Goal: Transaction & Acquisition: Purchase product/service

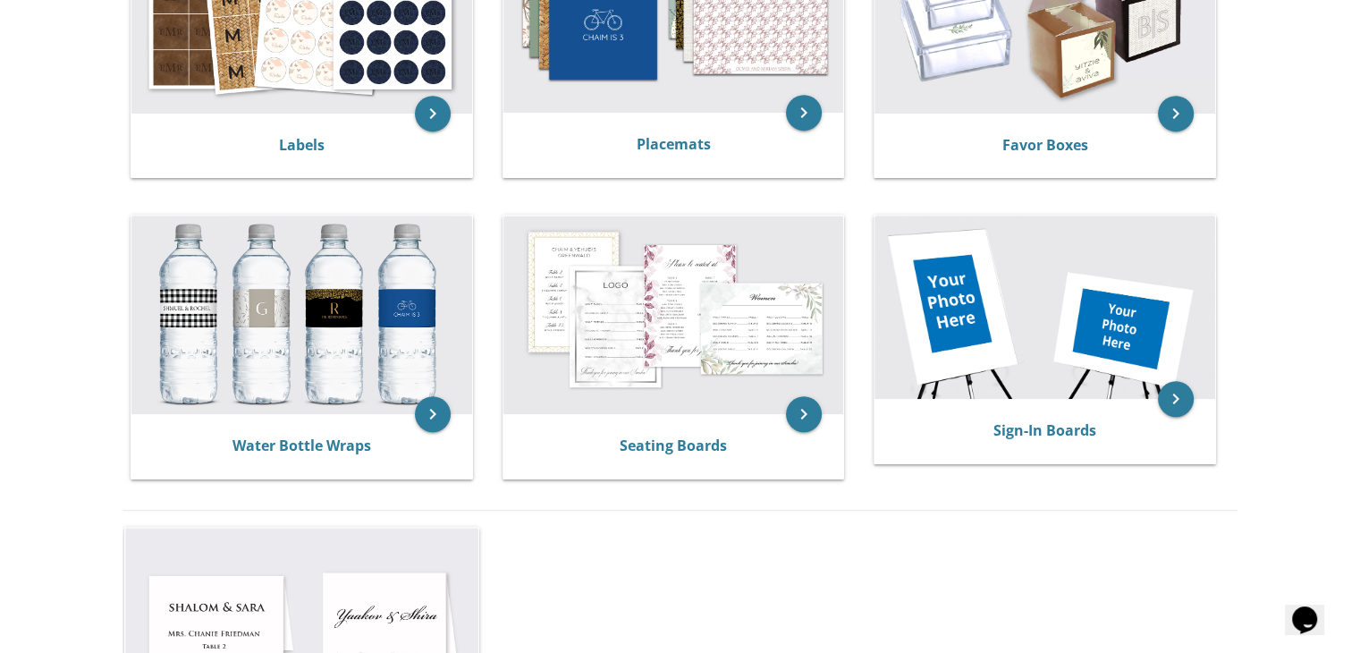
scroll to position [787, 0]
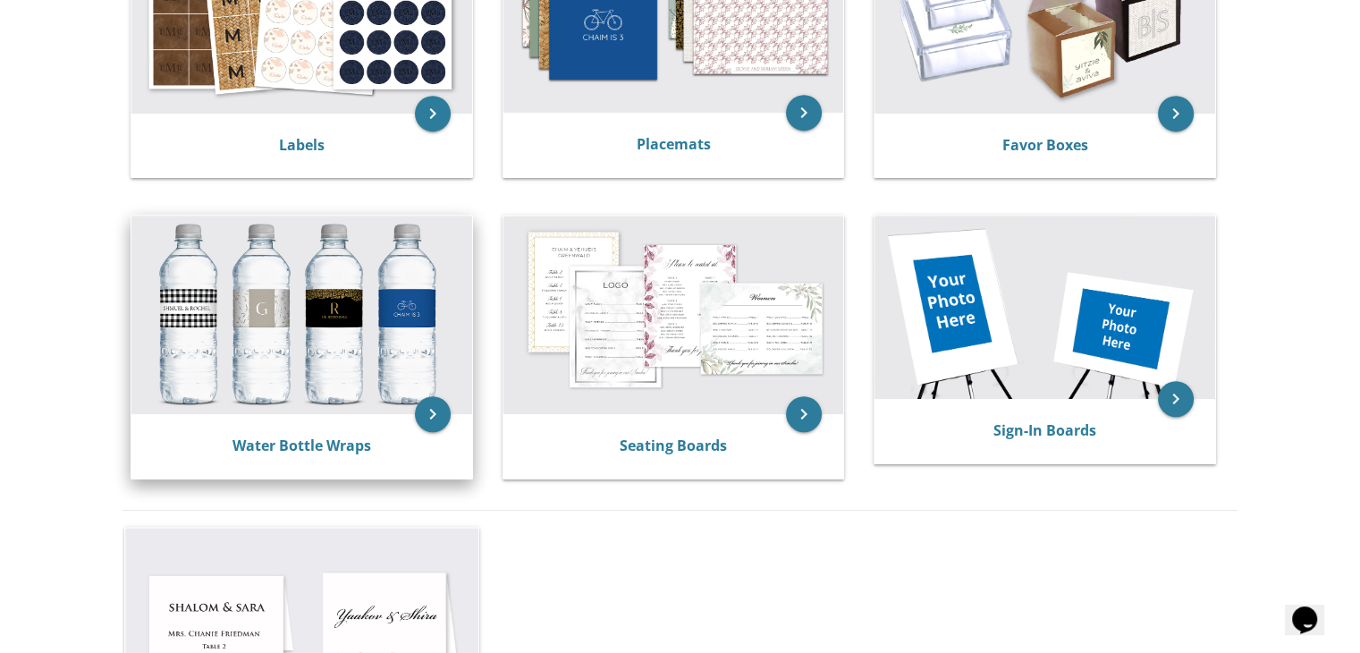
click at [348, 405] on img at bounding box center [301, 314] width 341 height 198
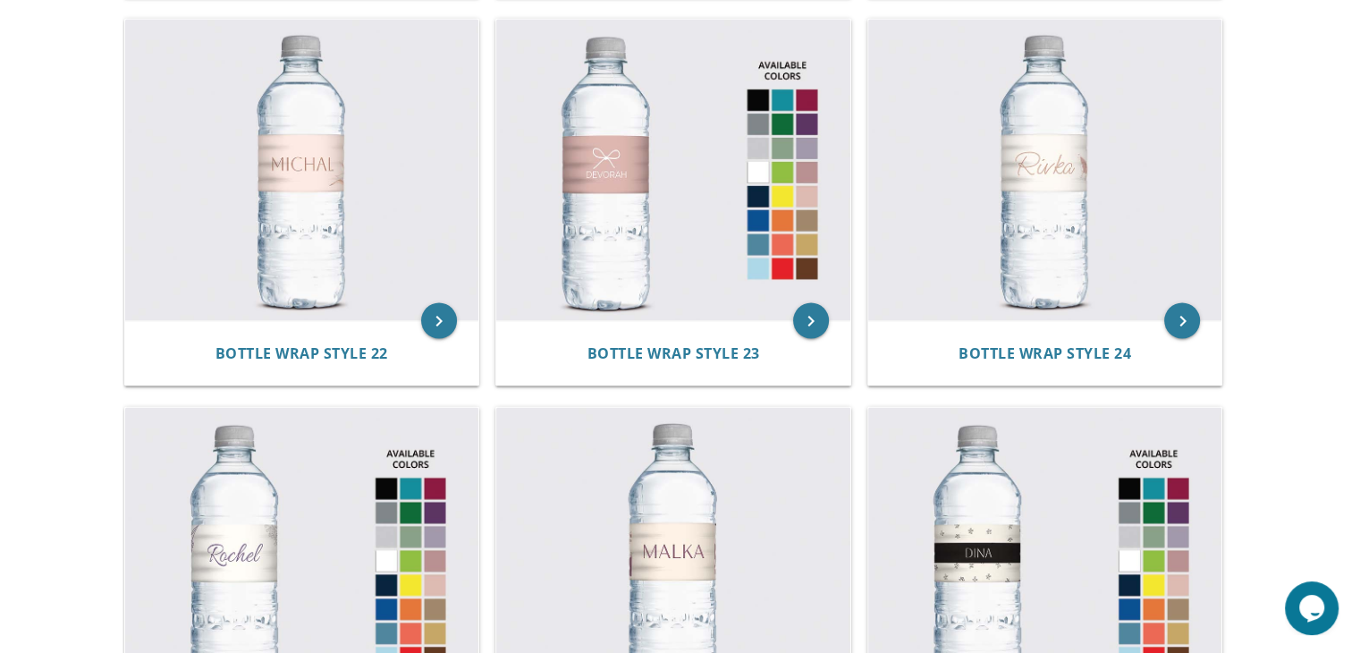
scroll to position [3112, 0]
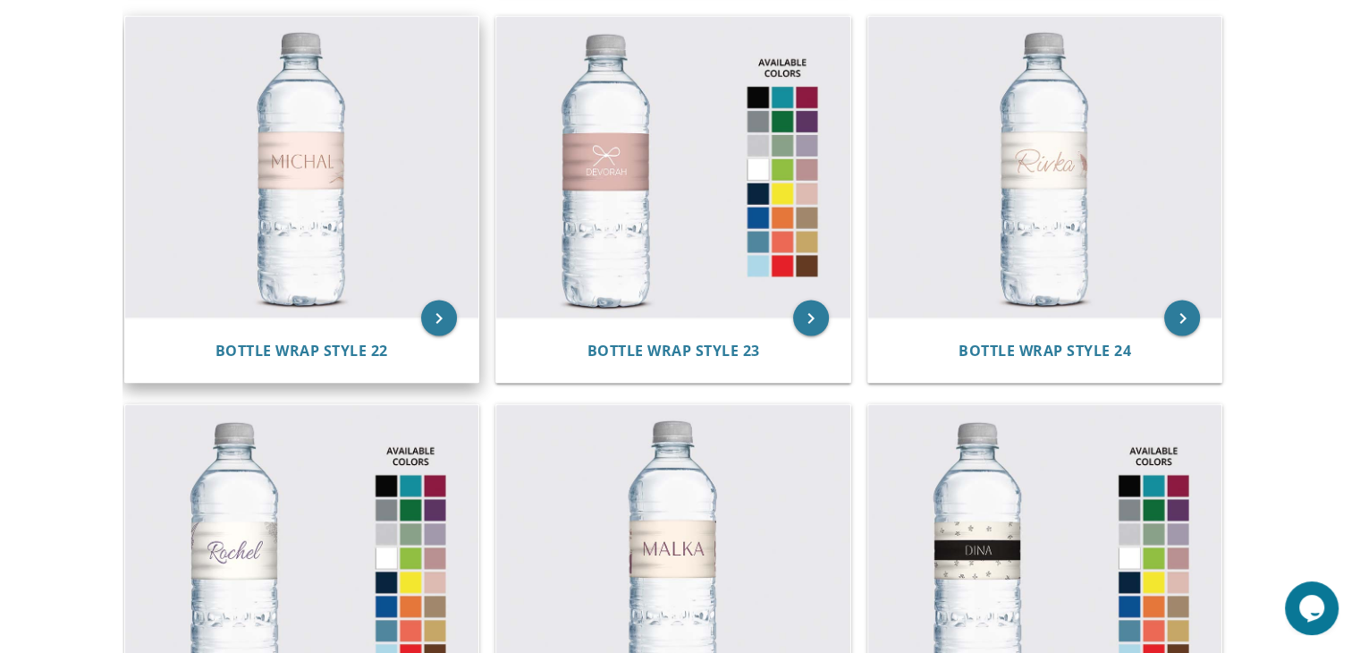
click at [391, 294] on img at bounding box center [302, 167] width 354 height 302
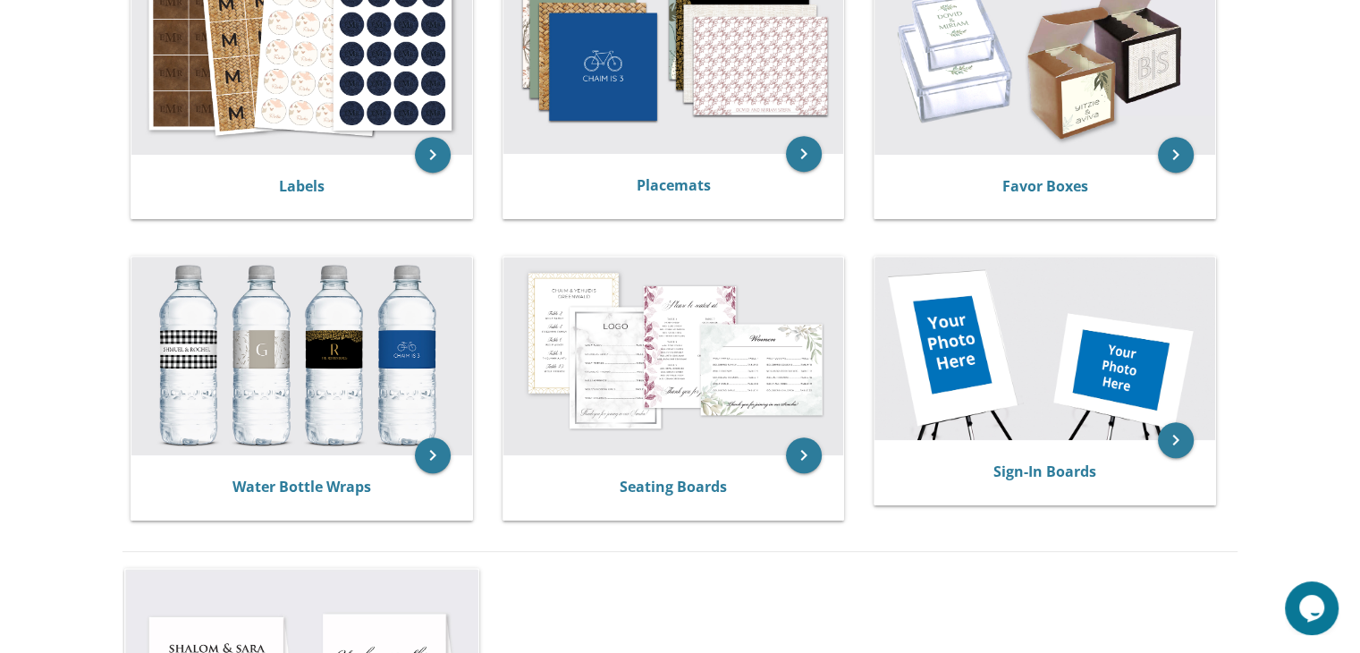
scroll to position [730, 0]
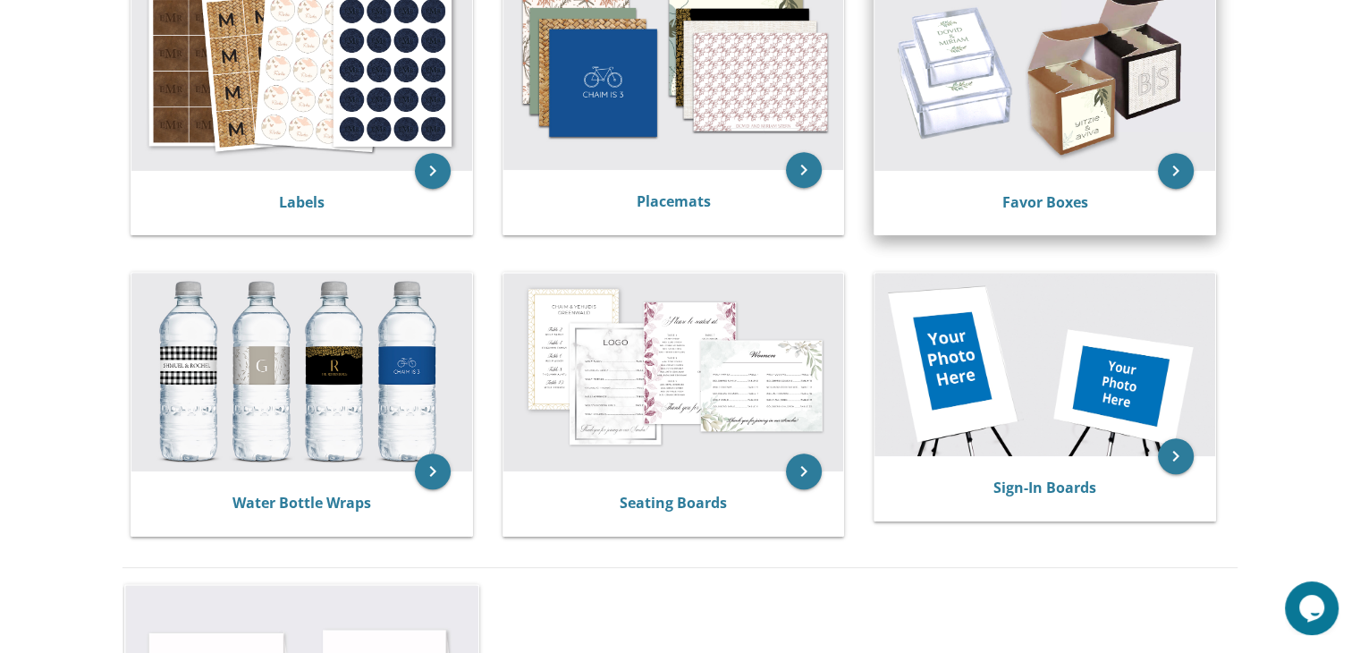
click at [1031, 83] on img at bounding box center [1044, 70] width 341 height 198
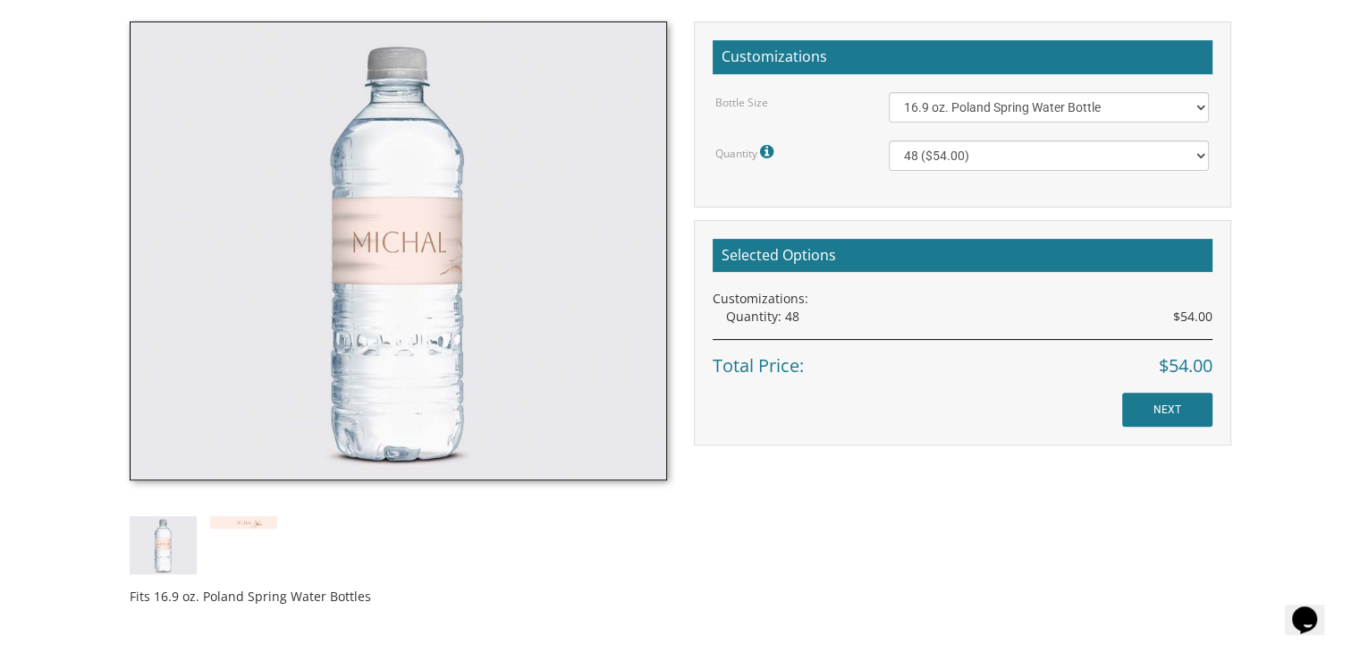
scroll to position [536, 0]
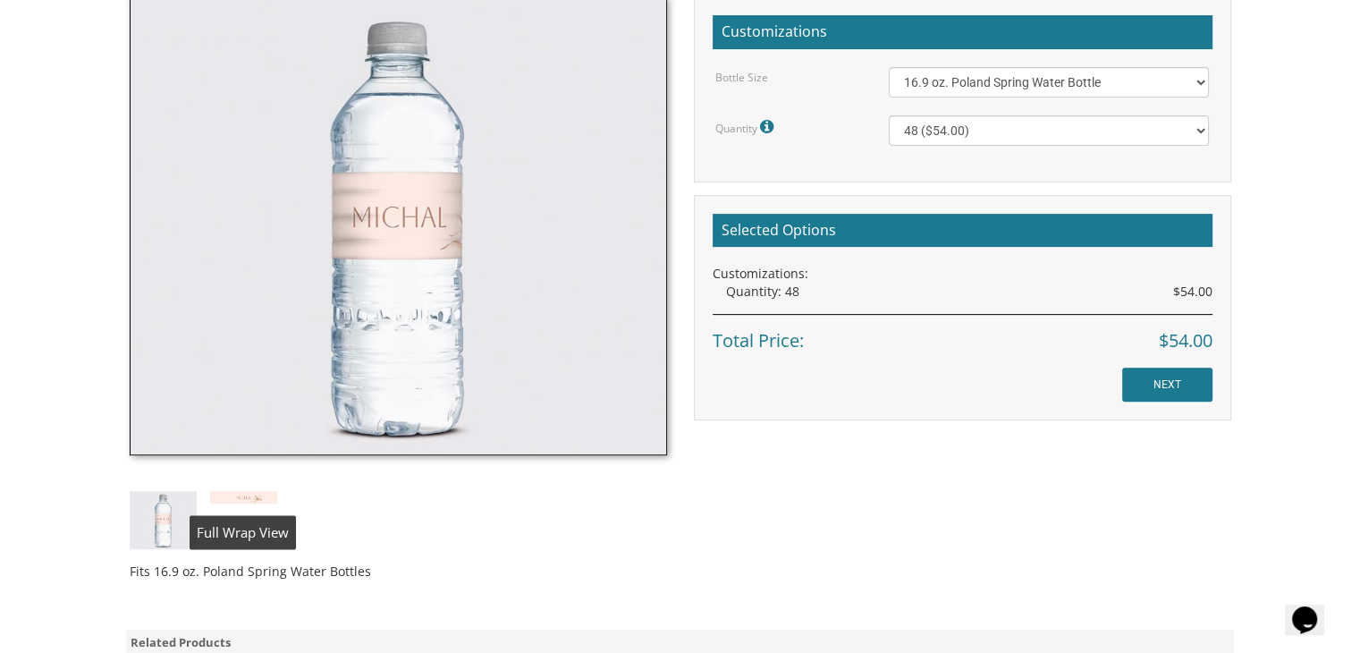
click at [256, 497] on img at bounding box center [243, 497] width 67 height 12
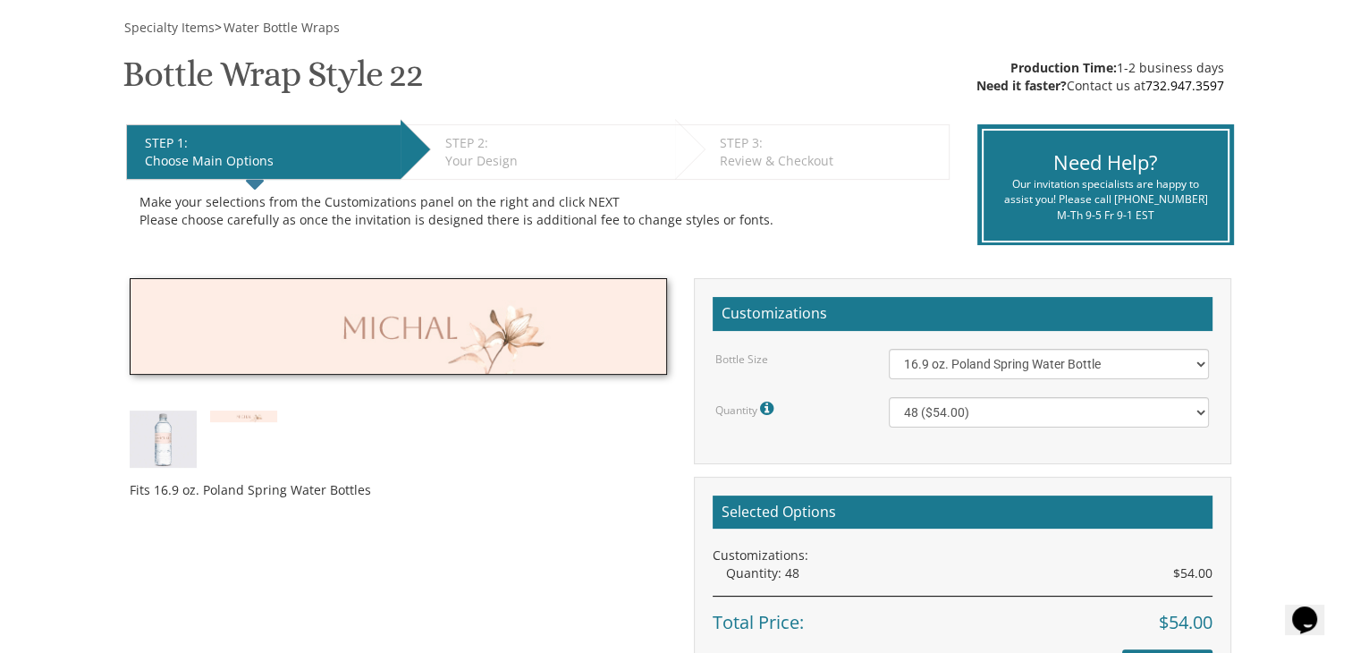
scroll to position [257, 0]
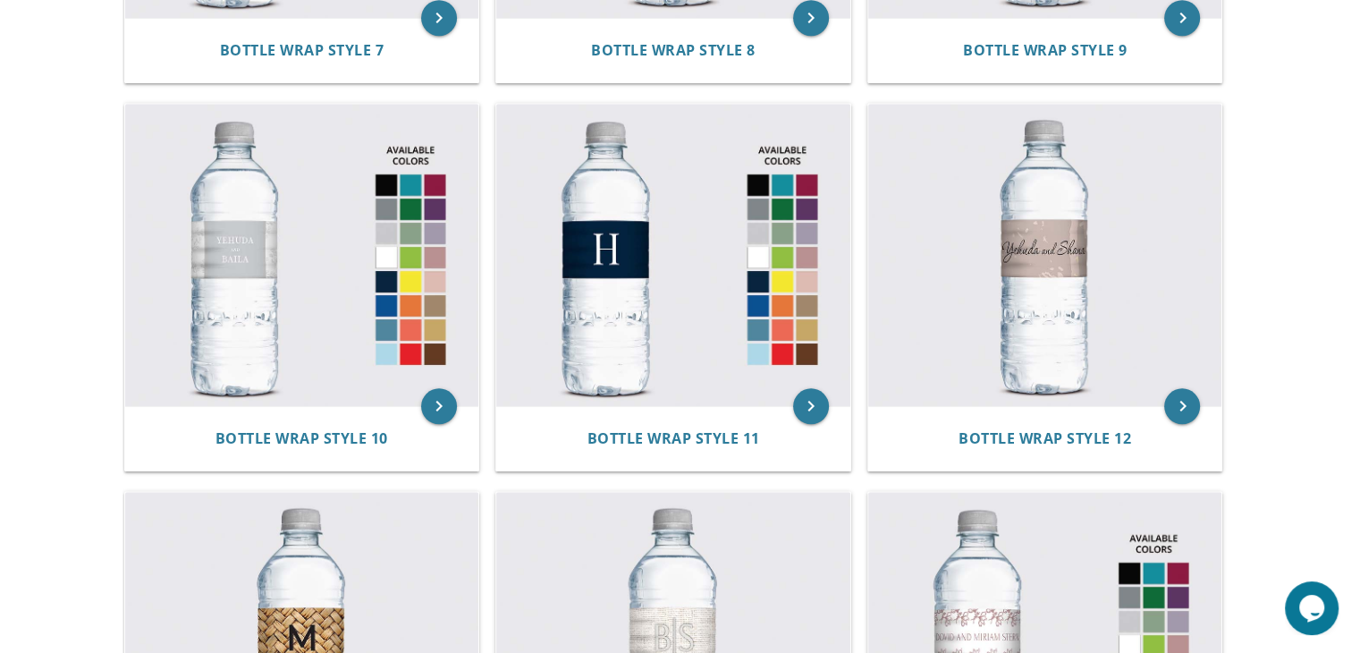
scroll to position [1455, 0]
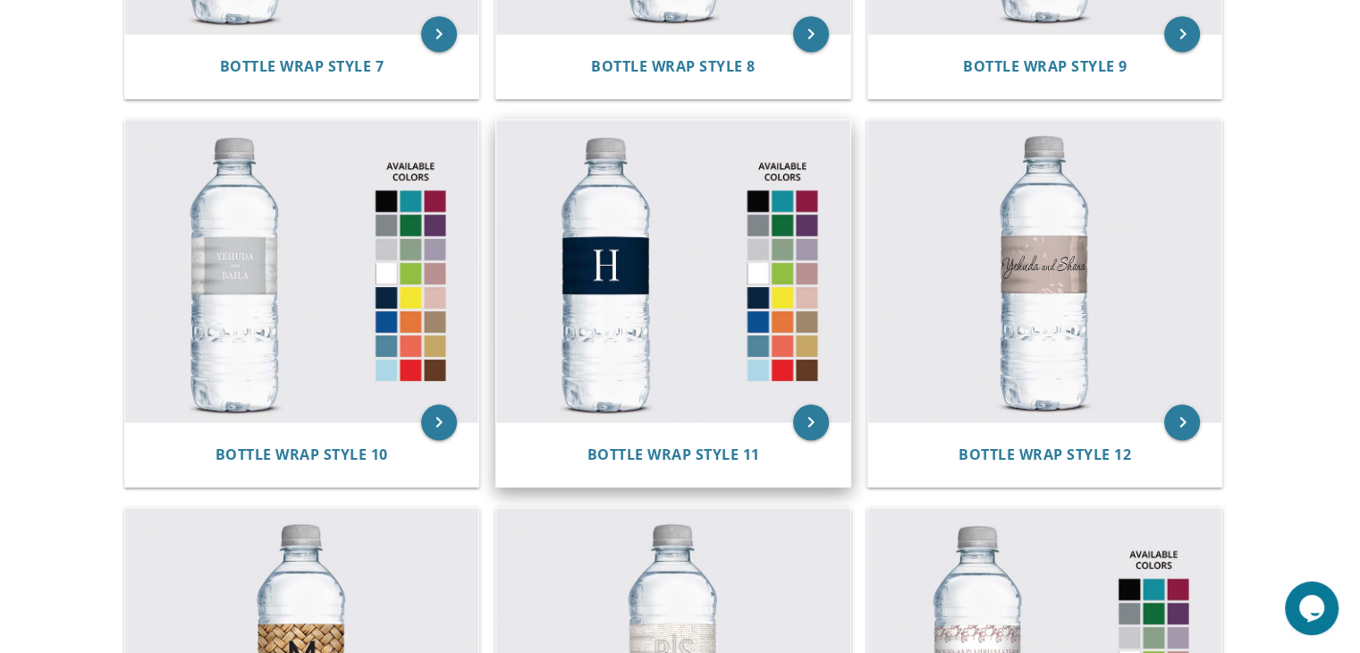
click at [810, 272] on img at bounding box center [673, 271] width 354 height 302
click at [815, 419] on icon "keyboard_arrow_right" at bounding box center [811, 422] width 36 height 36
click at [687, 387] on img at bounding box center [673, 271] width 354 height 302
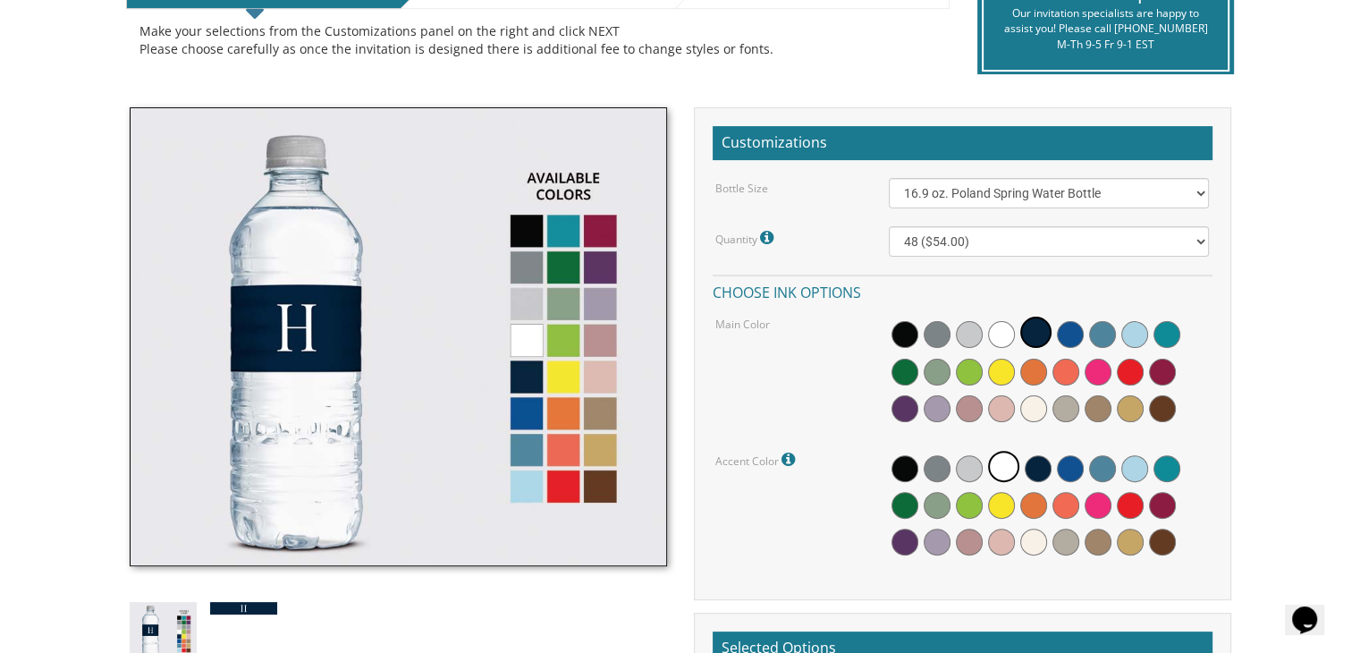
scroll to position [423, 0]
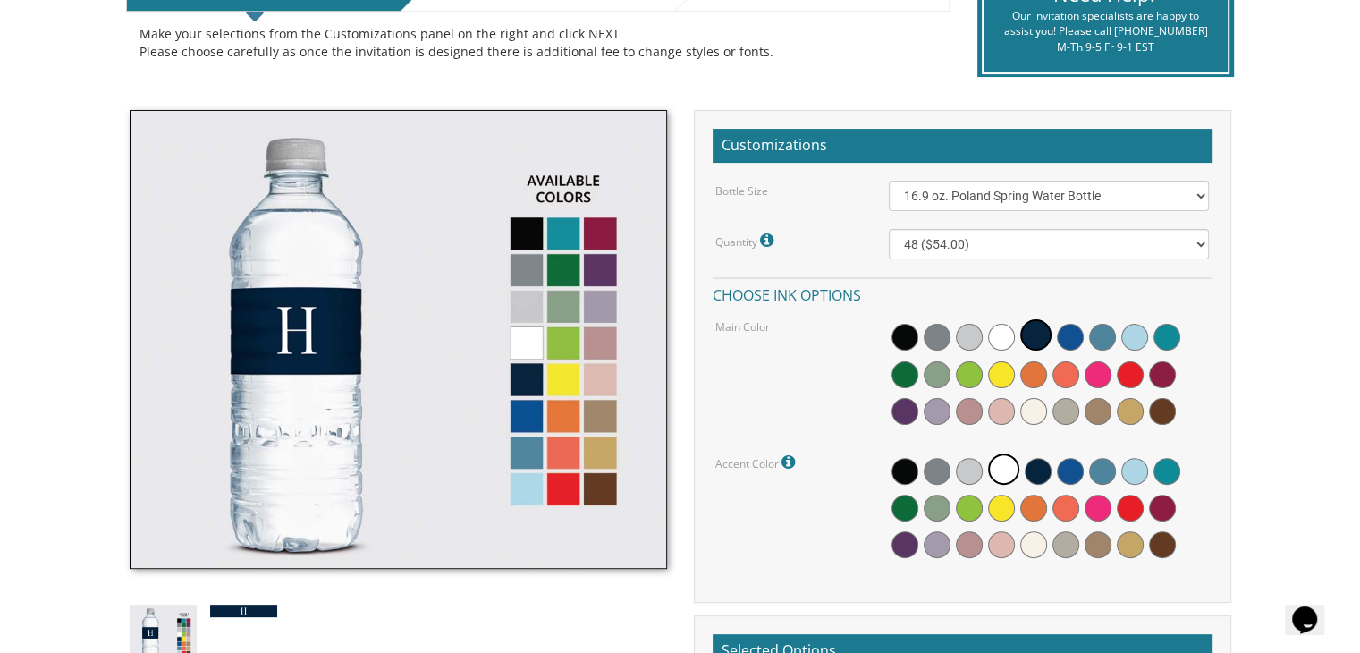
click at [609, 376] on img at bounding box center [398, 339] width 537 height 459
click at [1005, 405] on span at bounding box center [1001, 411] width 27 height 27
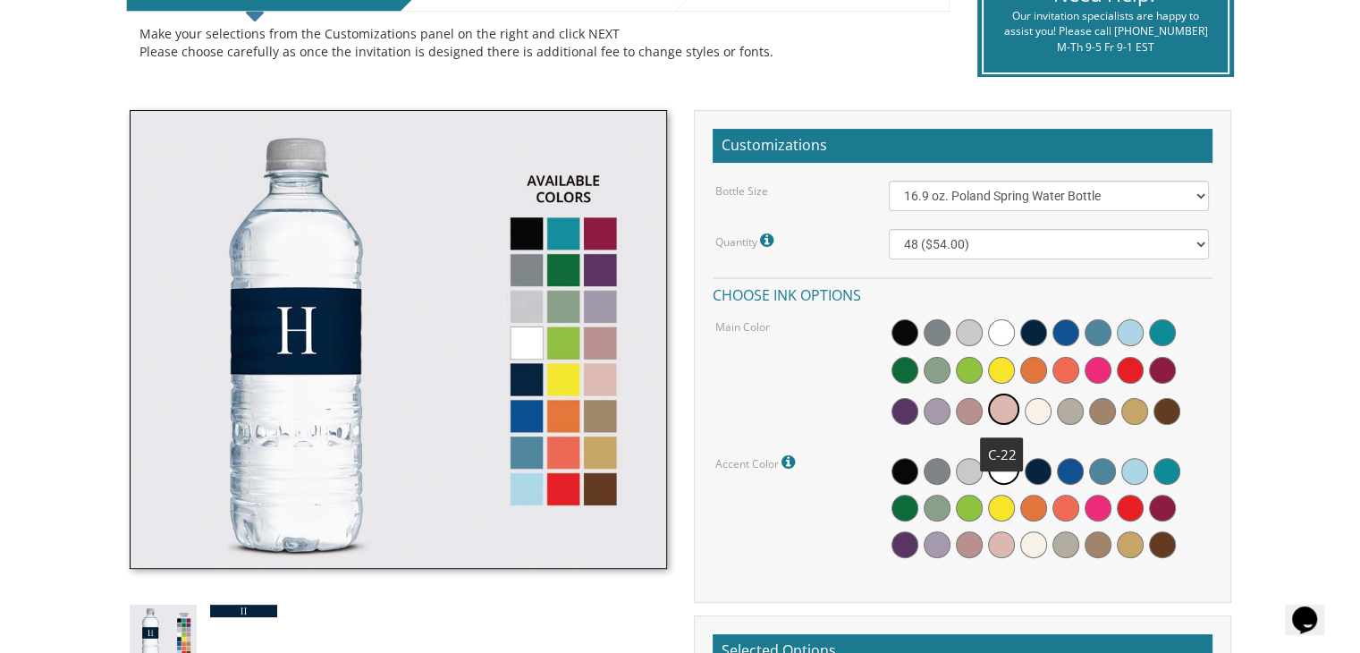
click at [1005, 405] on span at bounding box center [1003, 408] width 31 height 31
click at [995, 545] on span at bounding box center [1001, 544] width 27 height 27
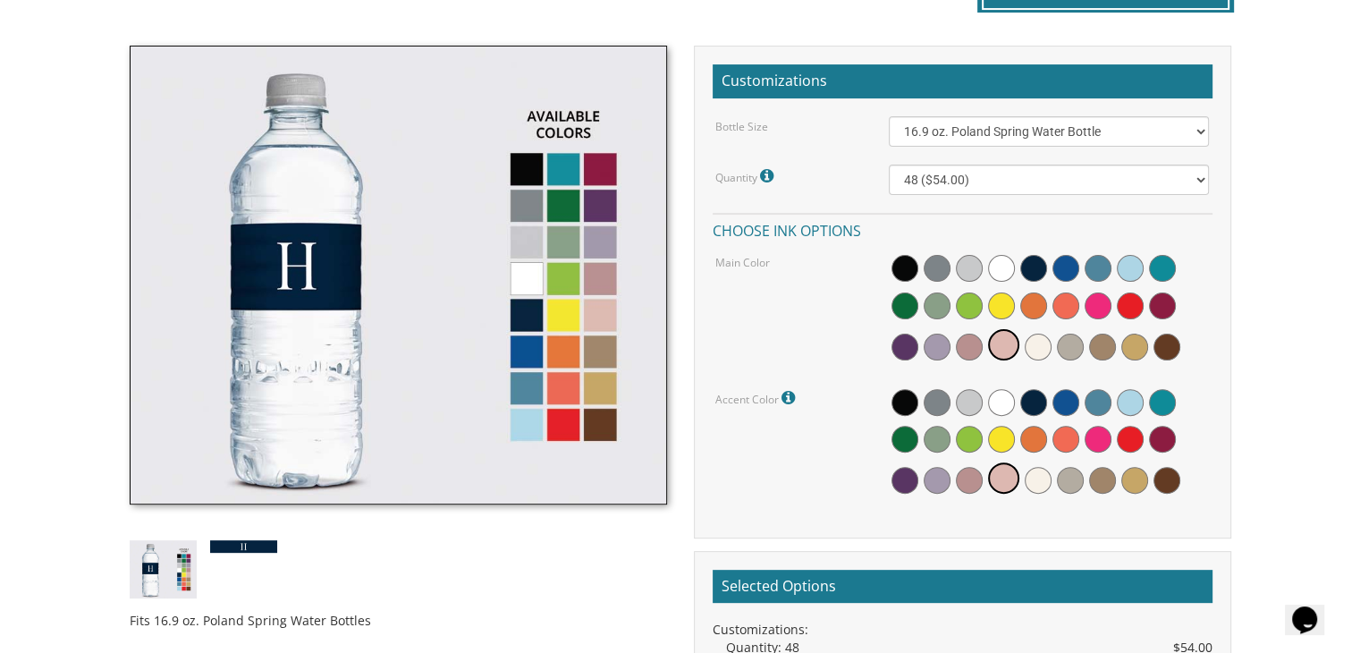
scroll to position [483, 0]
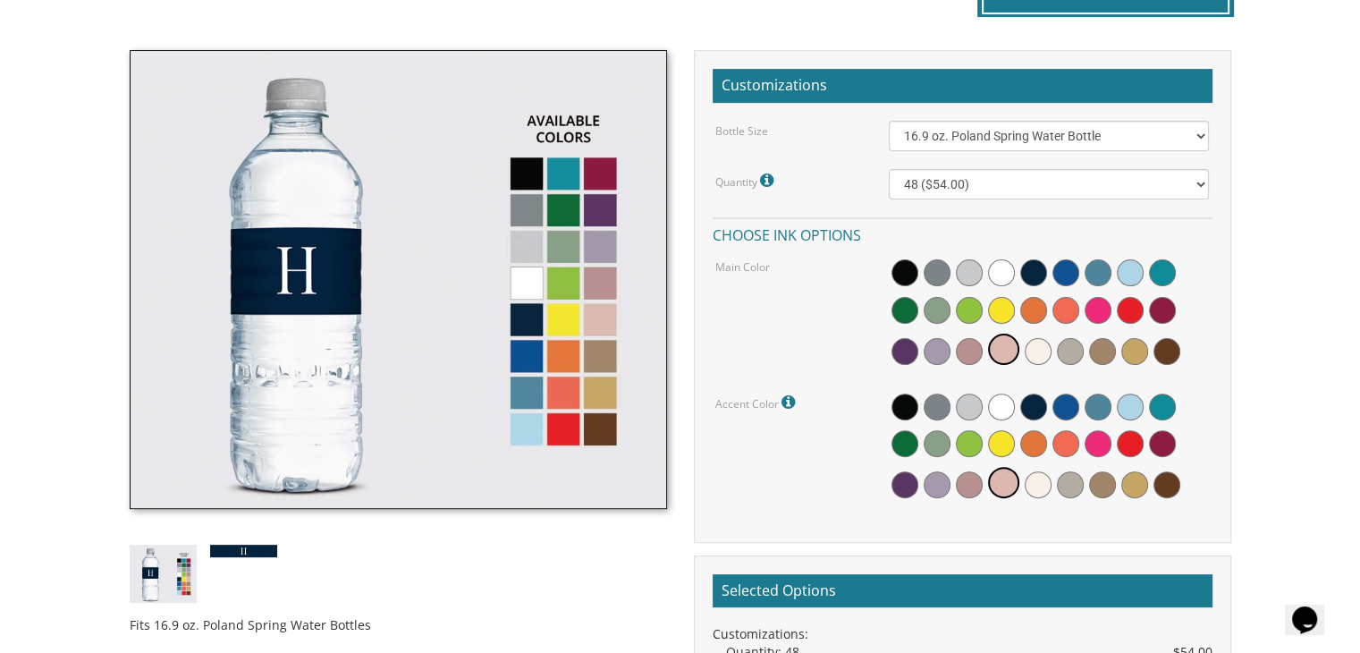
click at [1351, 359] on body "My Cart {{shoppingcart.totalQuantityDisplay}} Total: {{shoppingcart.subtotal}} …" at bounding box center [680, 404] width 1360 height 1774
click at [1017, 138] on select "16.9 oz. Poland Spring Water Bottle 13.5 oz. Fred Water Bottle" at bounding box center [1049, 136] width 320 height 30
click at [1290, 199] on body "My Cart {{shoppingcart.totalQuantityDisplay}} Total: {{shoppingcart.subtotal}} …" at bounding box center [680, 404] width 1360 height 1774
click at [1062, 137] on select "16.9 oz. Poland Spring Water Bottle 13.5 oz. Fred Water Bottle" at bounding box center [1049, 136] width 320 height 30
click at [1330, 155] on body "My Cart {{shoppingcart.totalQuantityDisplay}} Total: {{shoppingcart.subtotal}} …" at bounding box center [680, 404] width 1360 height 1774
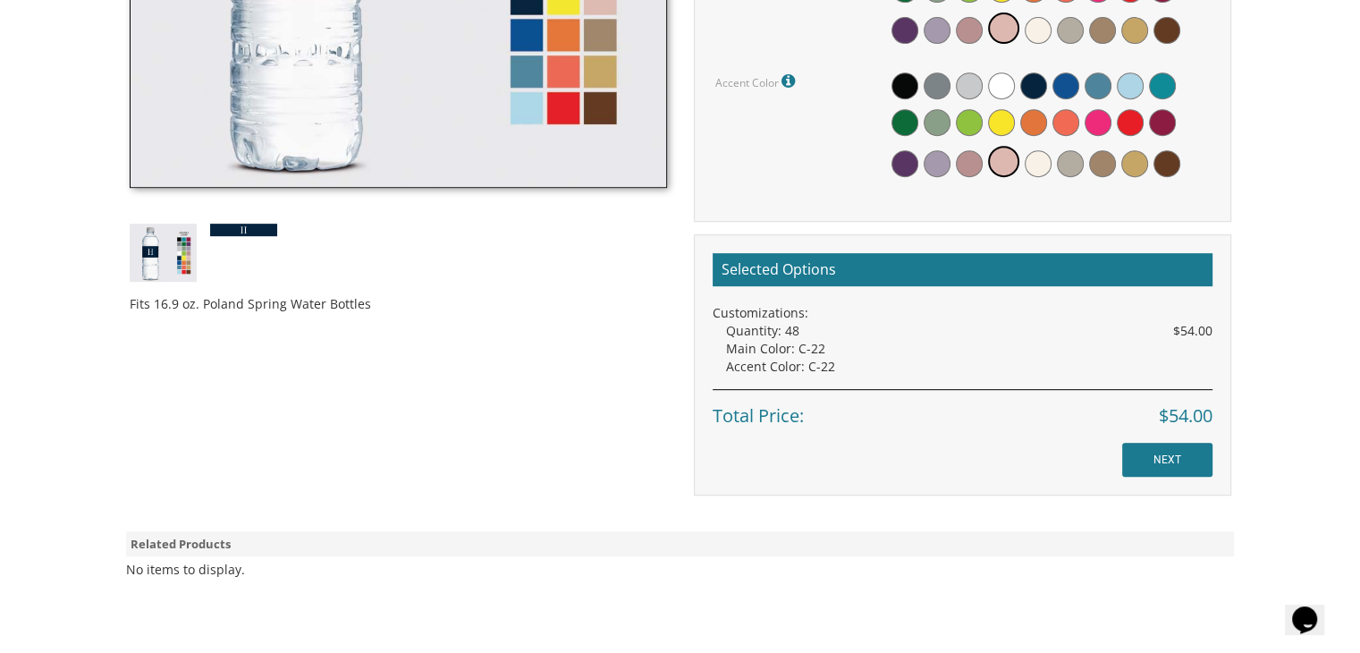
scroll to position [823, 0]
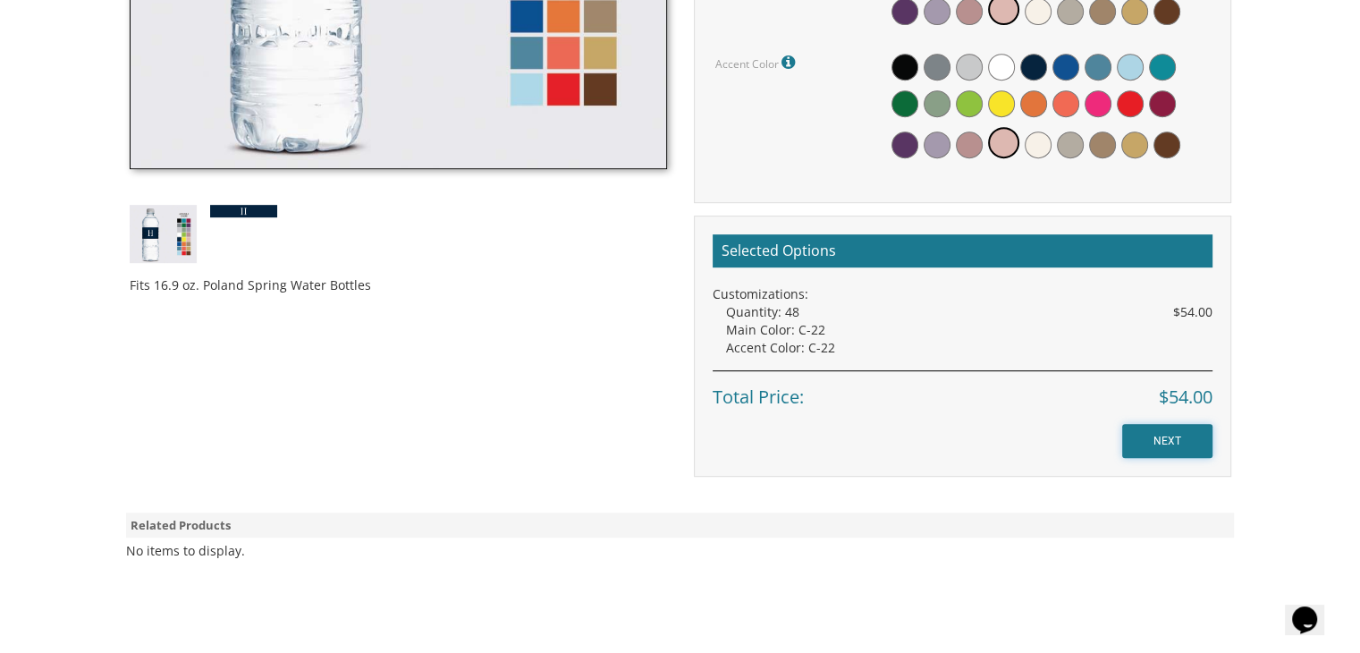
click at [1169, 437] on input "NEXT" at bounding box center [1167, 441] width 90 height 34
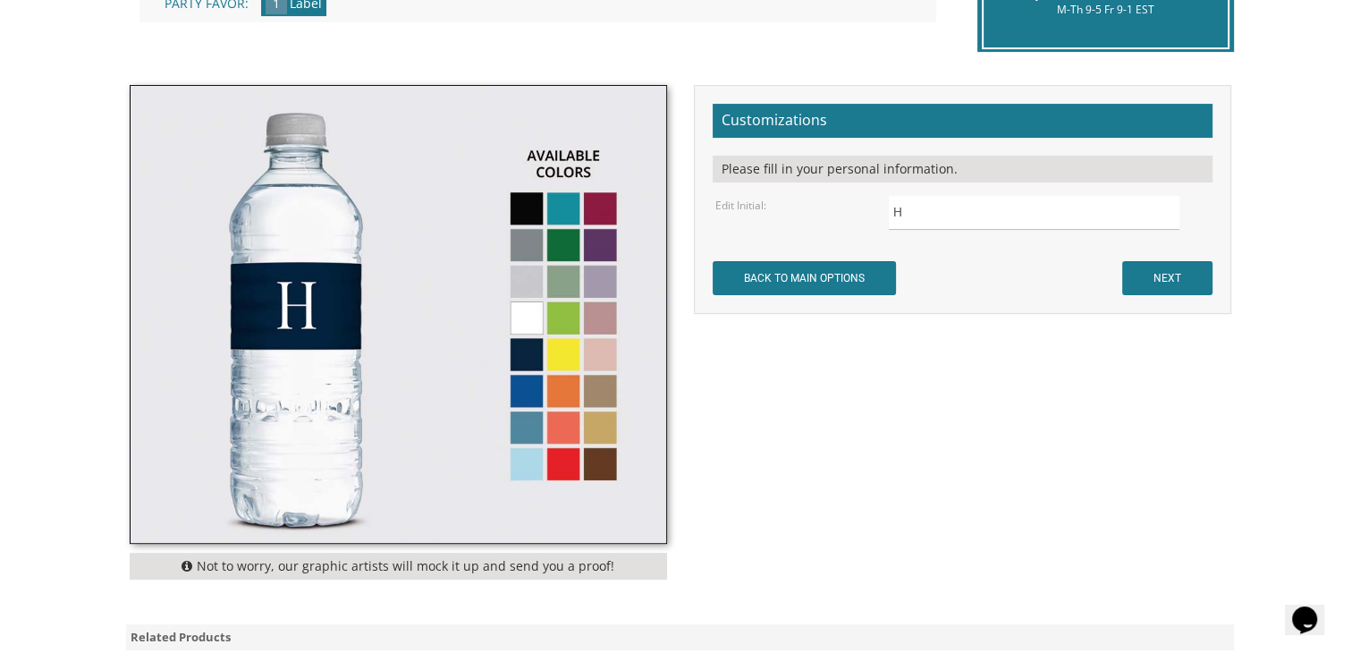
scroll to position [501, 0]
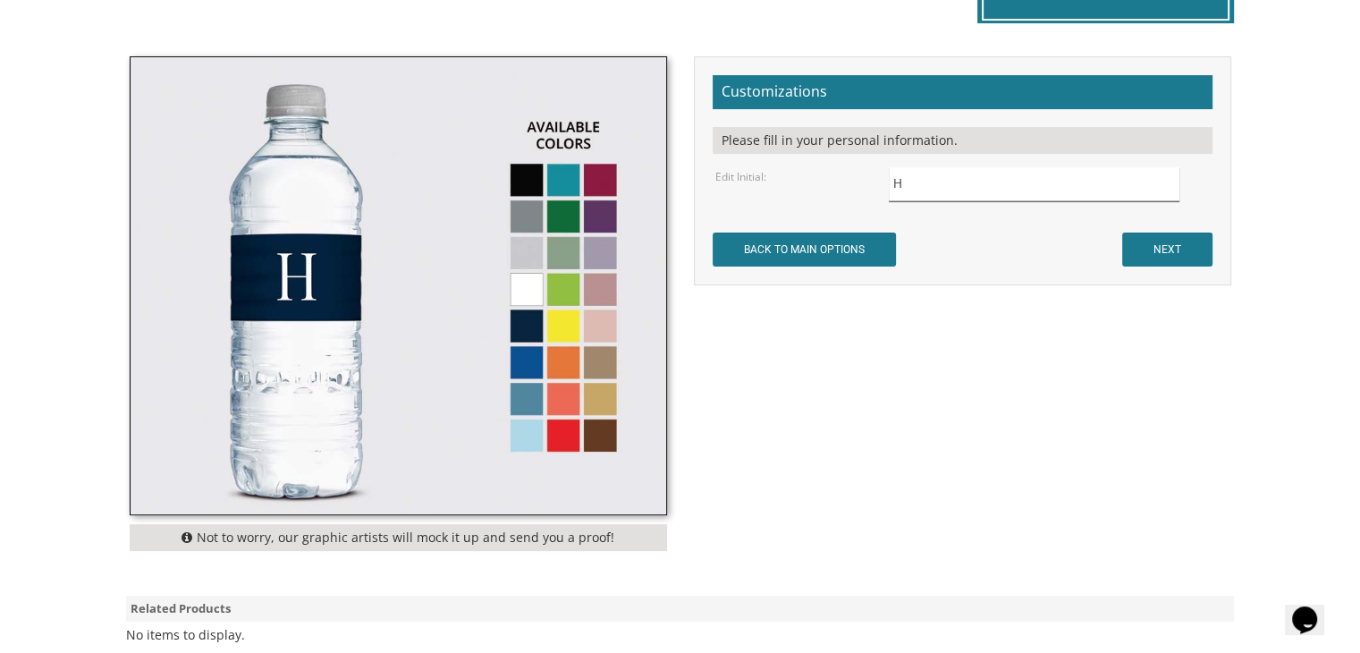
click at [962, 184] on input "H" at bounding box center [1034, 184] width 291 height 35
type input "P"
click at [1040, 351] on div "Not to worry, our graphic artists will mock it up and send you a proof! Customi…" at bounding box center [680, 307] width 1128 height 503
click at [1159, 249] on input "NEXT" at bounding box center [1167, 249] width 90 height 34
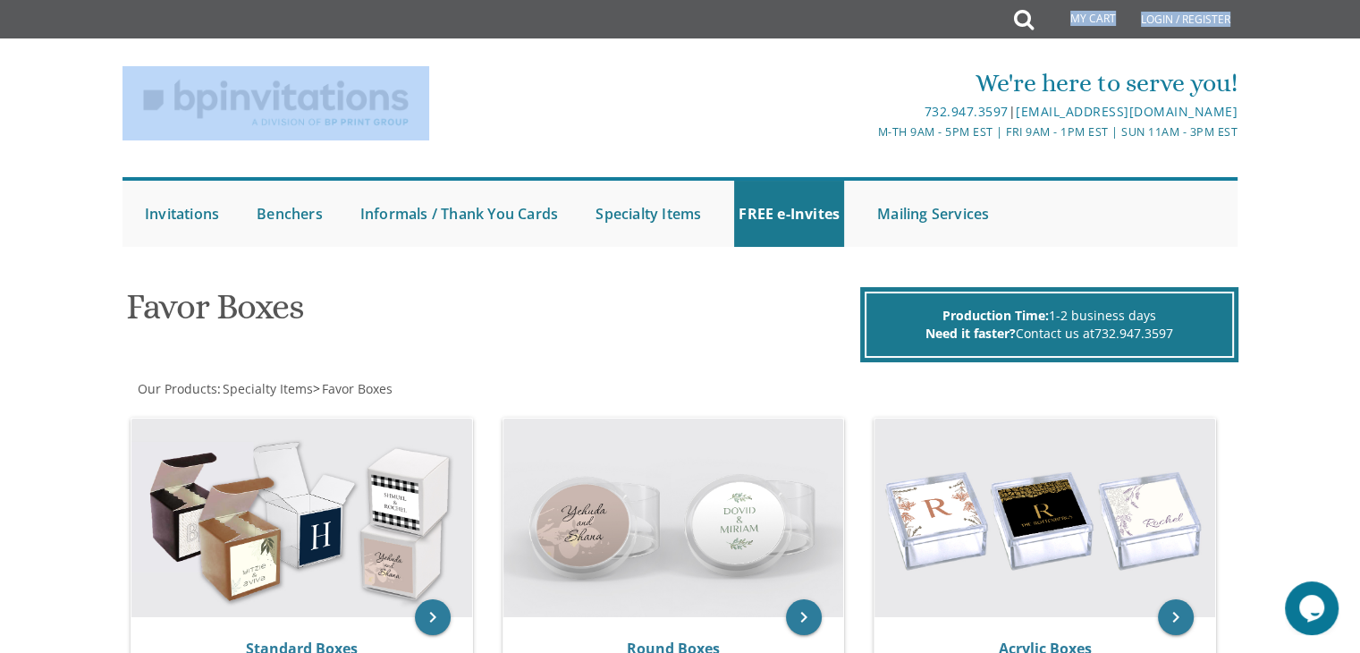
drag, startPoint x: 600, startPoint y: 72, endPoint x: 929, endPoint y: -47, distance: 350.2
click at [929, 0] on html "My Cart Total: View Cart Item(s) Submit My Cart Total: View Cart Item(s) Login …" at bounding box center [680, 326] width 1360 height 653
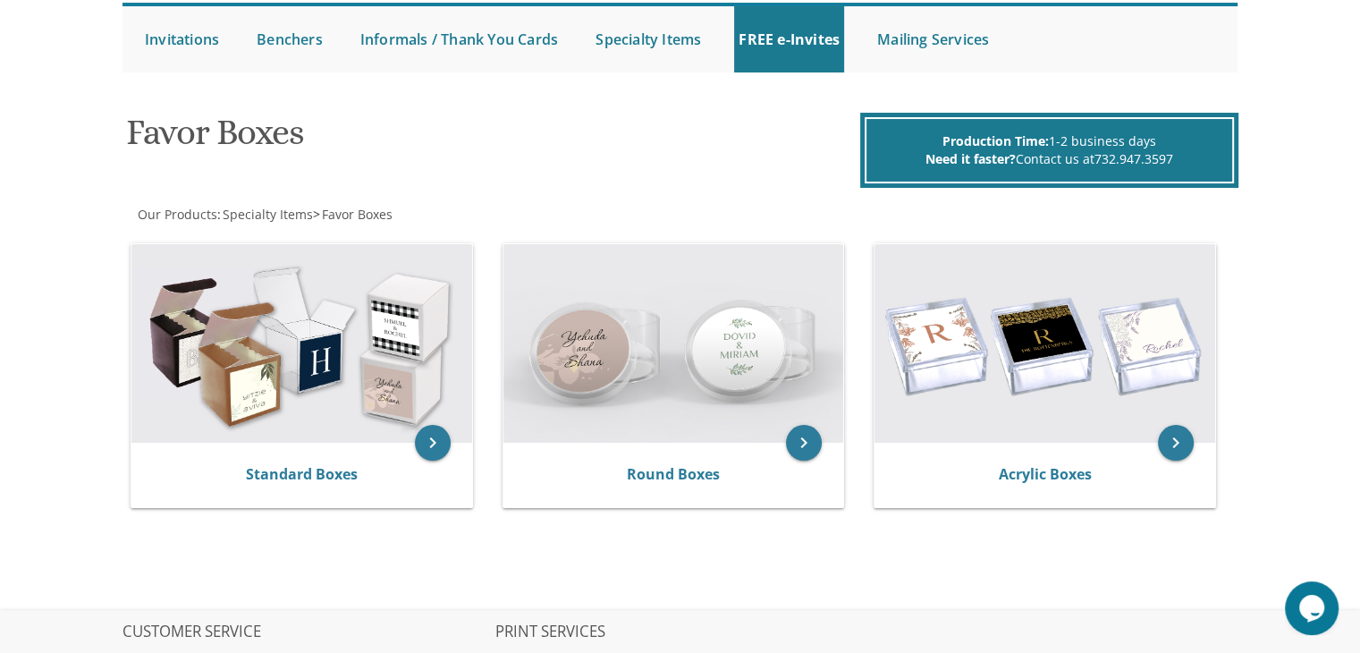
scroll to position [182, 0]
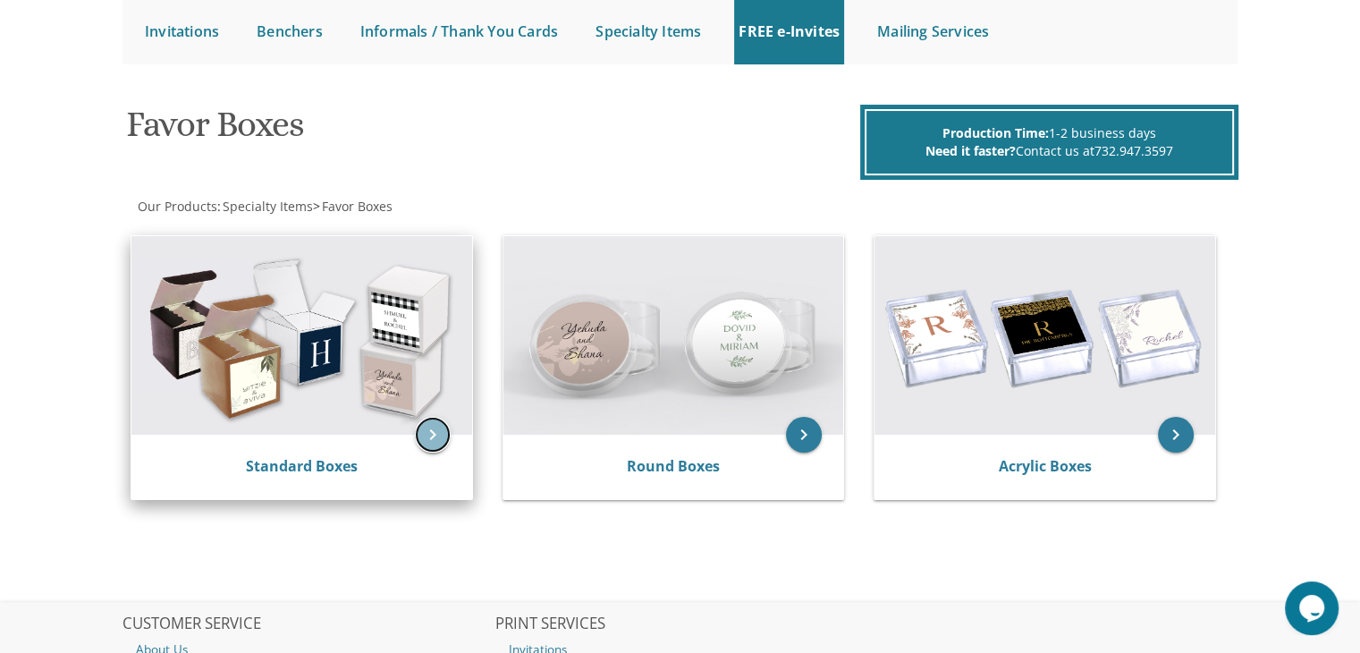
click at [438, 435] on icon "keyboard_arrow_right" at bounding box center [433, 435] width 36 height 36
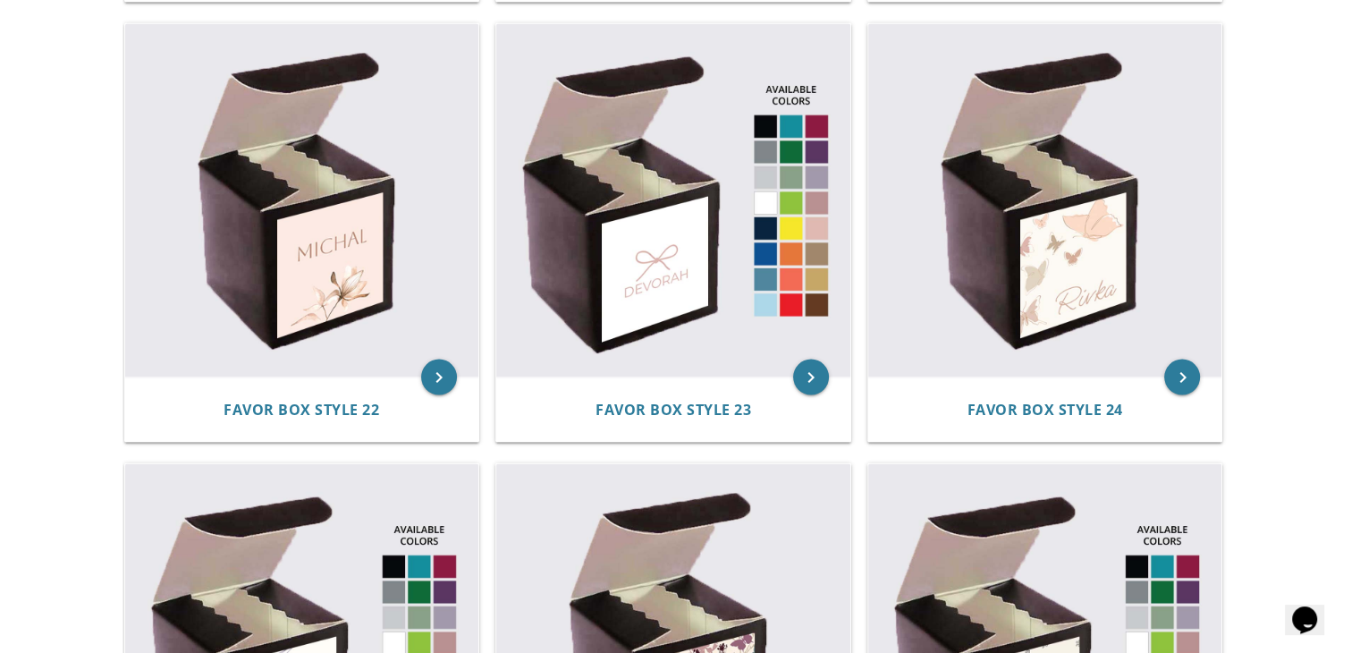
scroll to position [3386, 0]
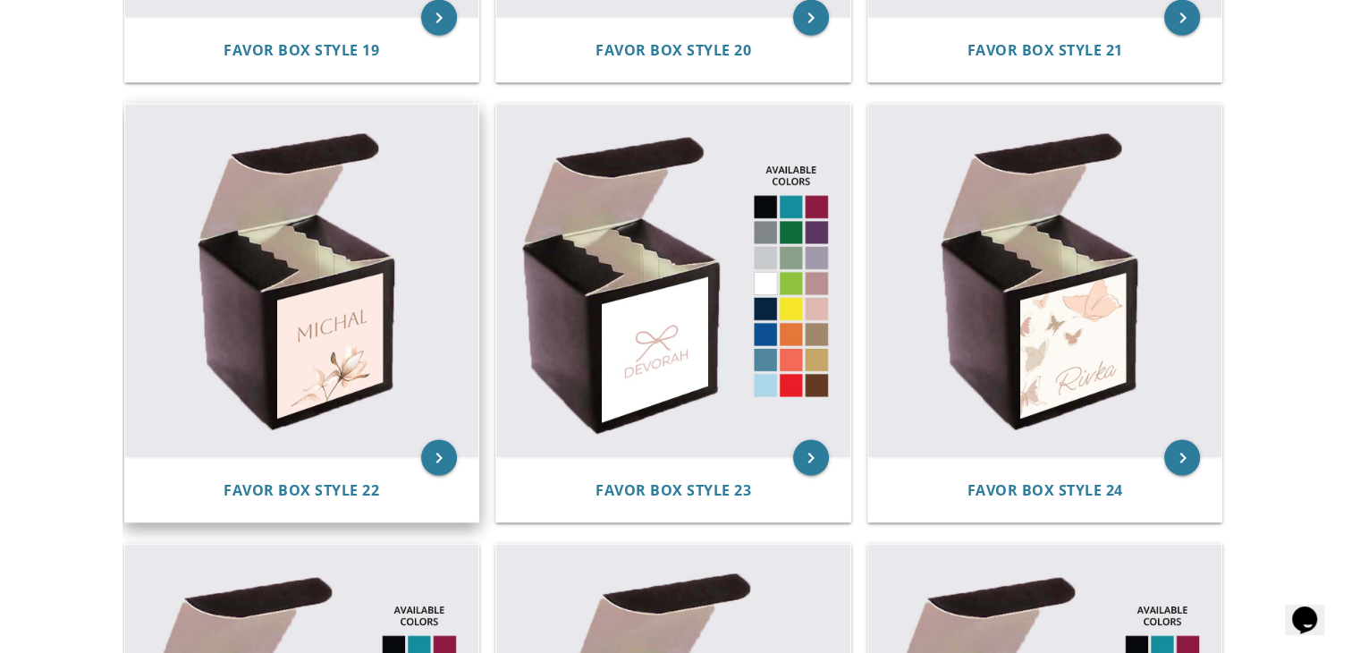
click at [319, 397] on img at bounding box center [302, 281] width 354 height 354
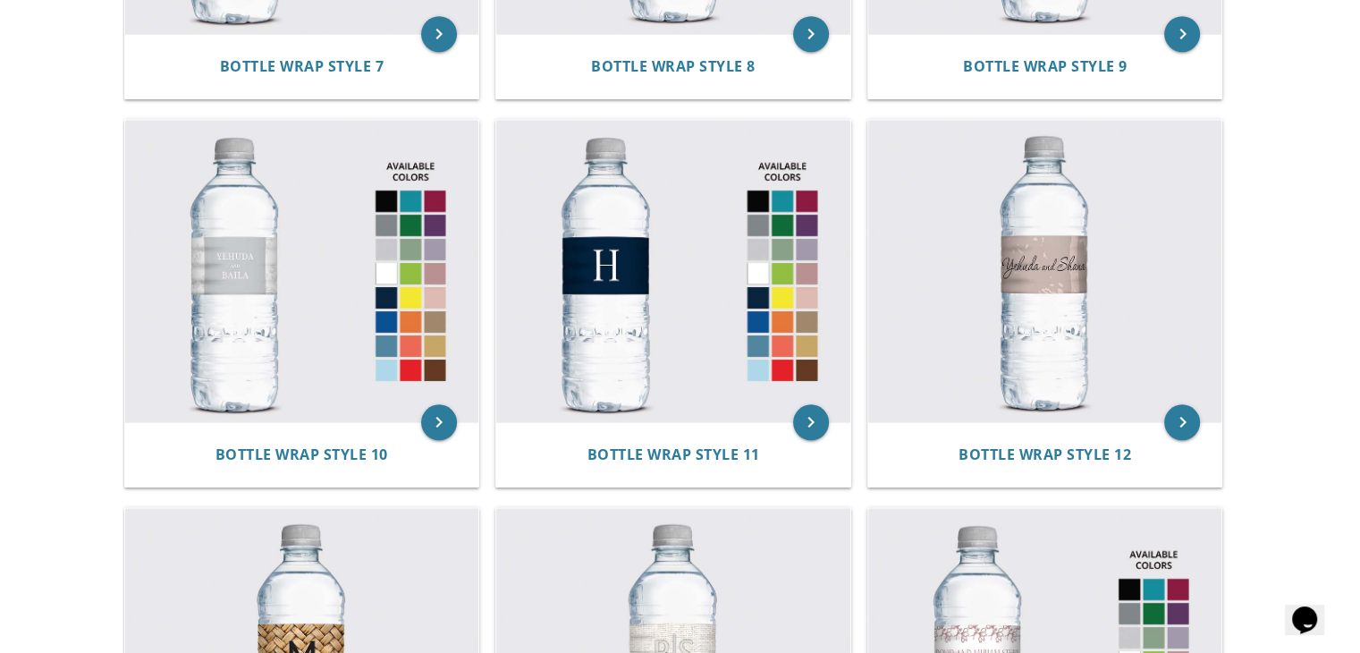
drag, startPoint x: 1359, startPoint y: 268, endPoint x: 1367, endPoint y: 312, distance: 44.5
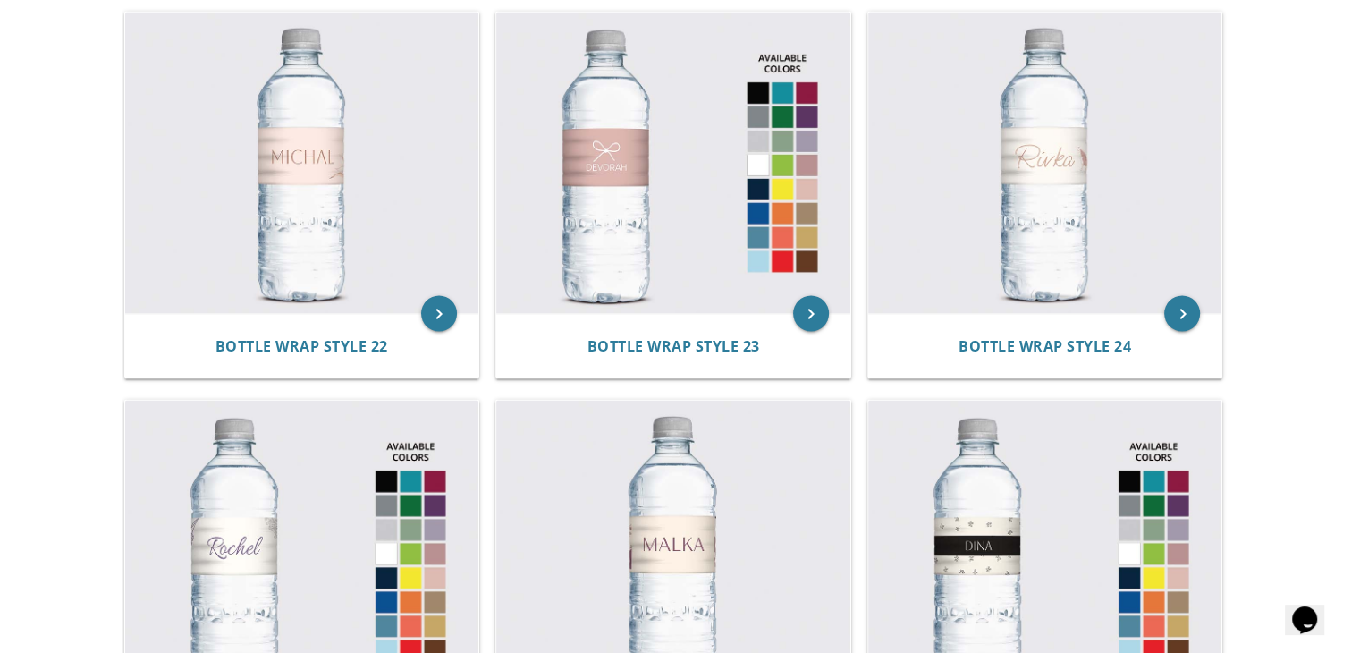
scroll to position [3101, 0]
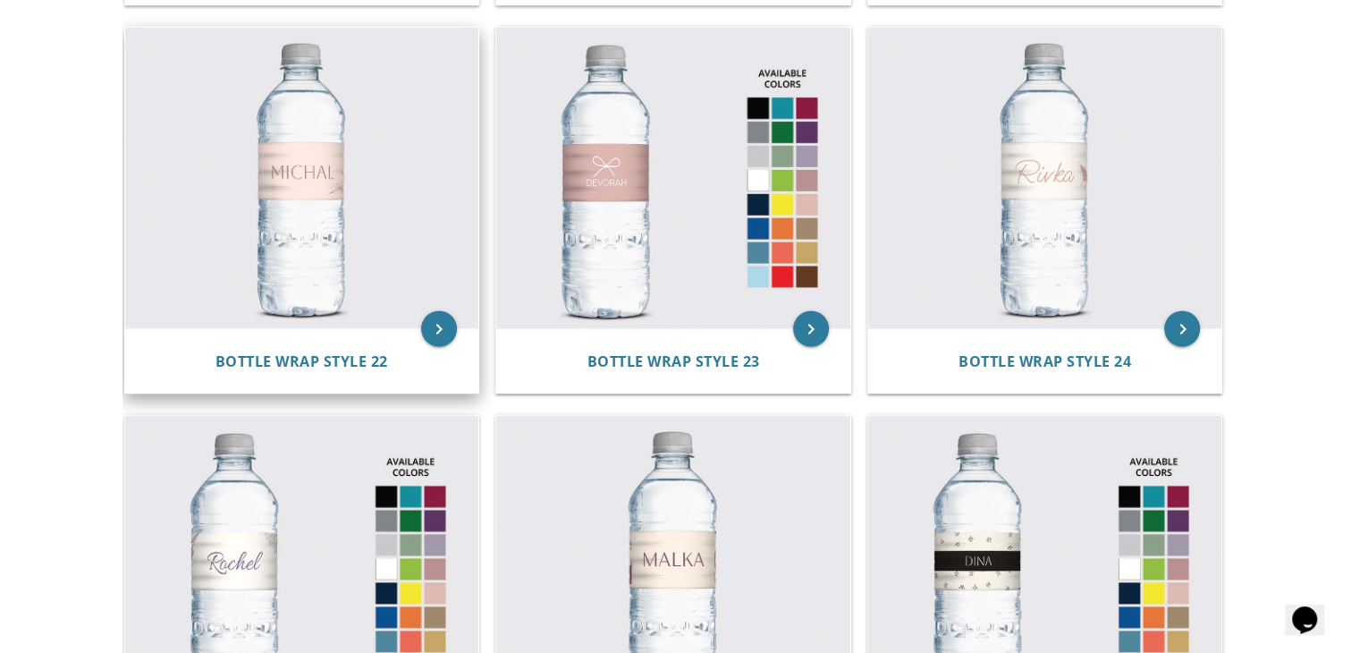
click at [426, 243] on img at bounding box center [302, 178] width 354 height 302
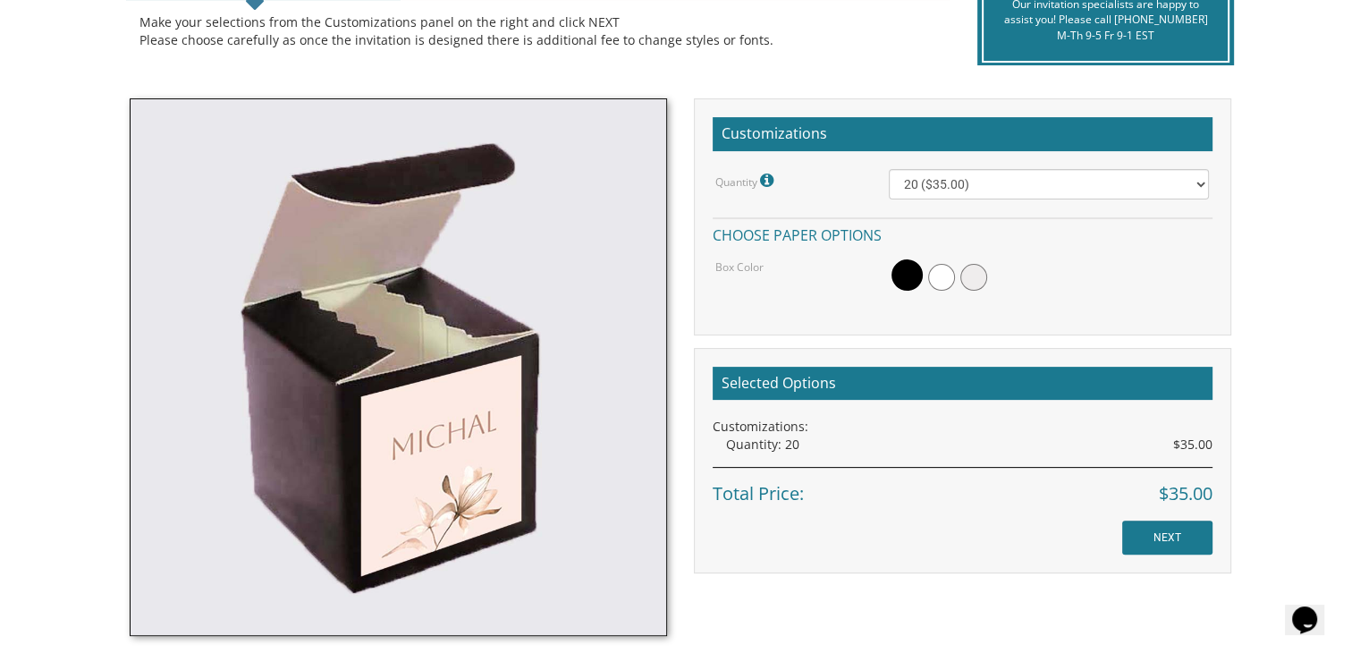
scroll to position [465, 0]
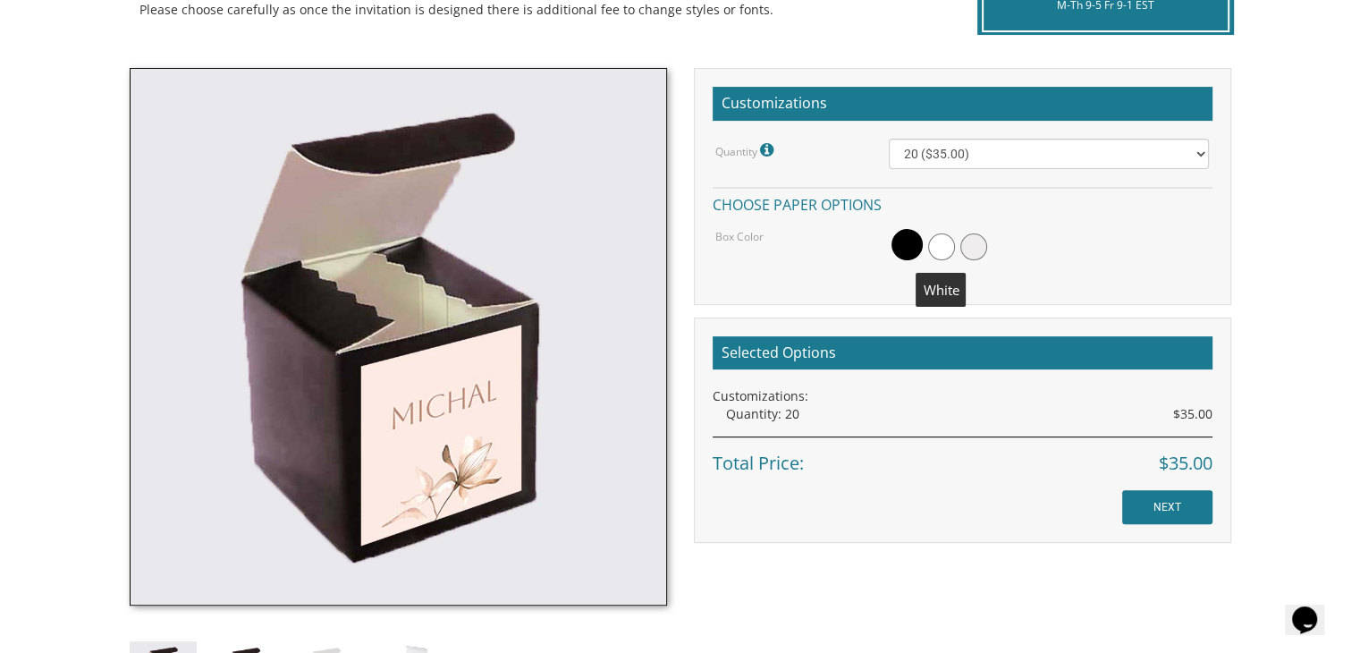
click at [948, 254] on span at bounding box center [941, 246] width 27 height 27
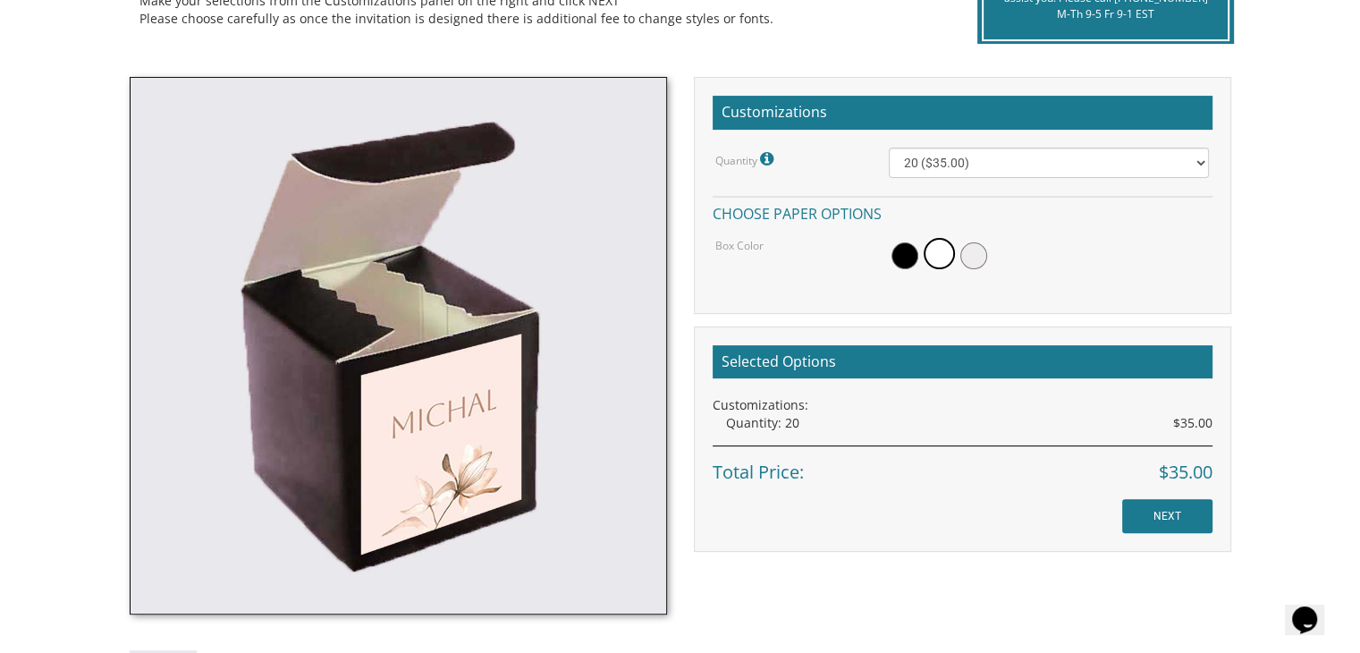
scroll to position [450, 0]
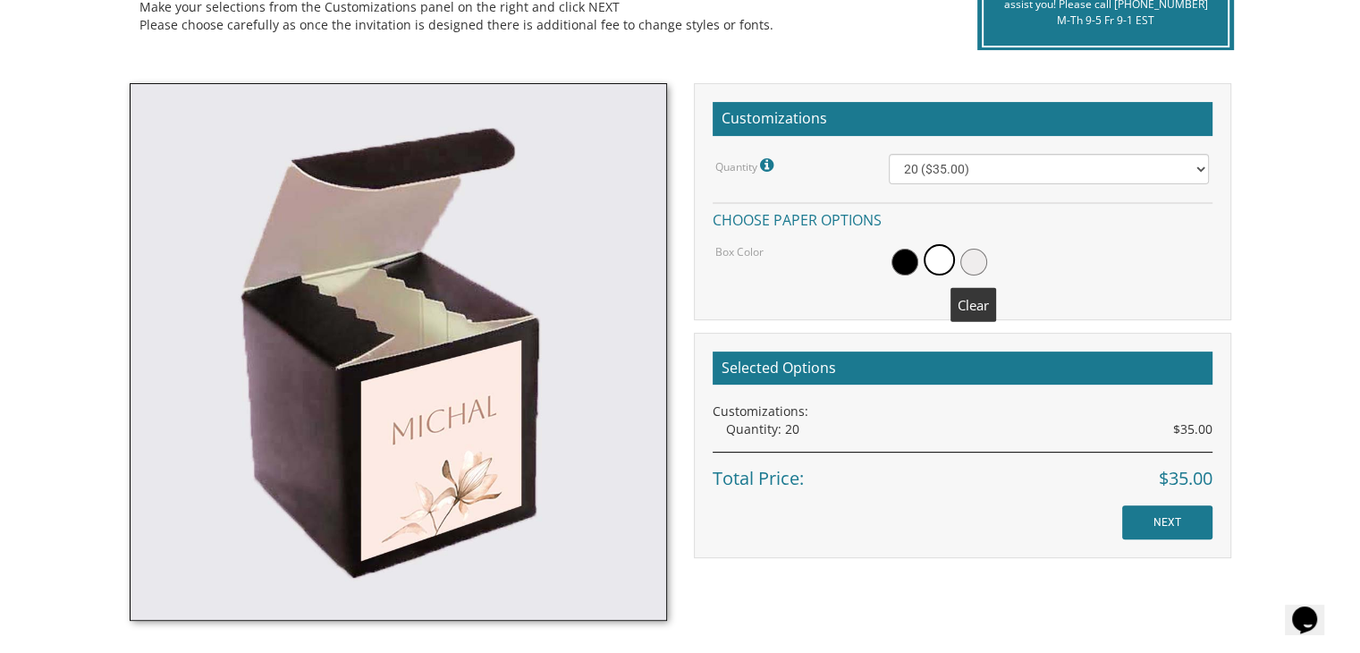
click at [983, 257] on span at bounding box center [973, 262] width 27 height 27
click at [937, 262] on span at bounding box center [937, 262] width 27 height 27
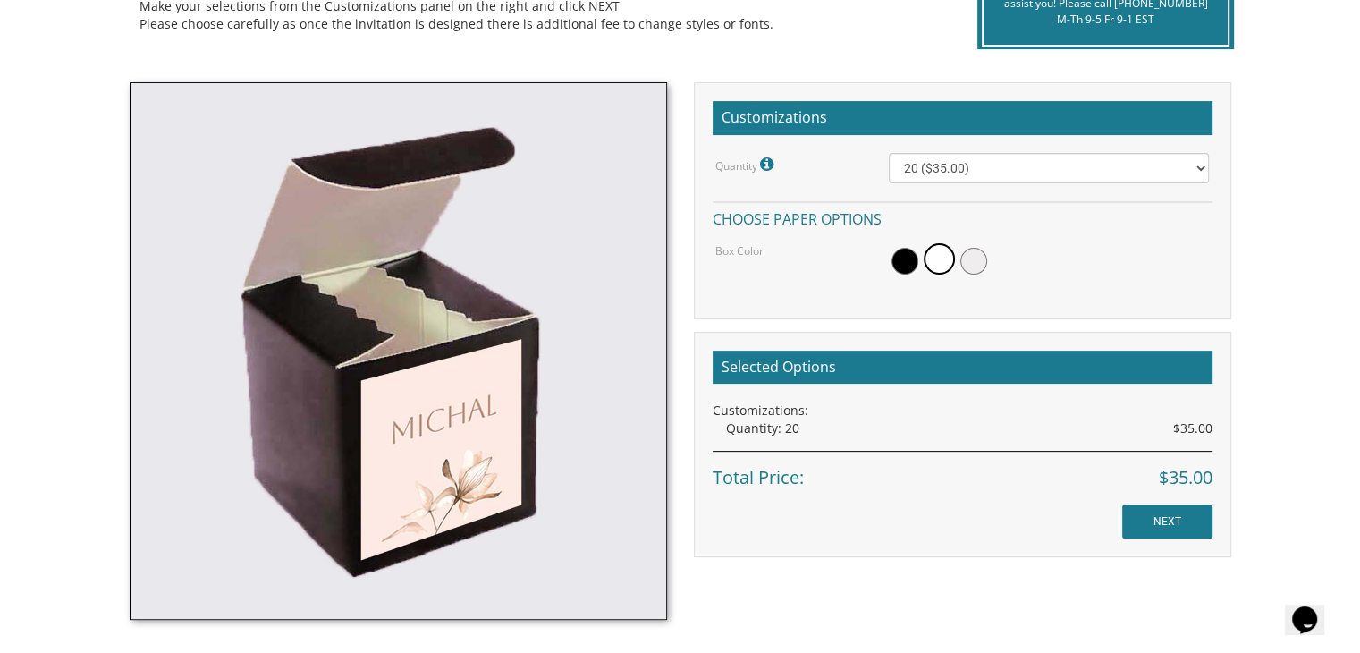
scroll to position [444, 0]
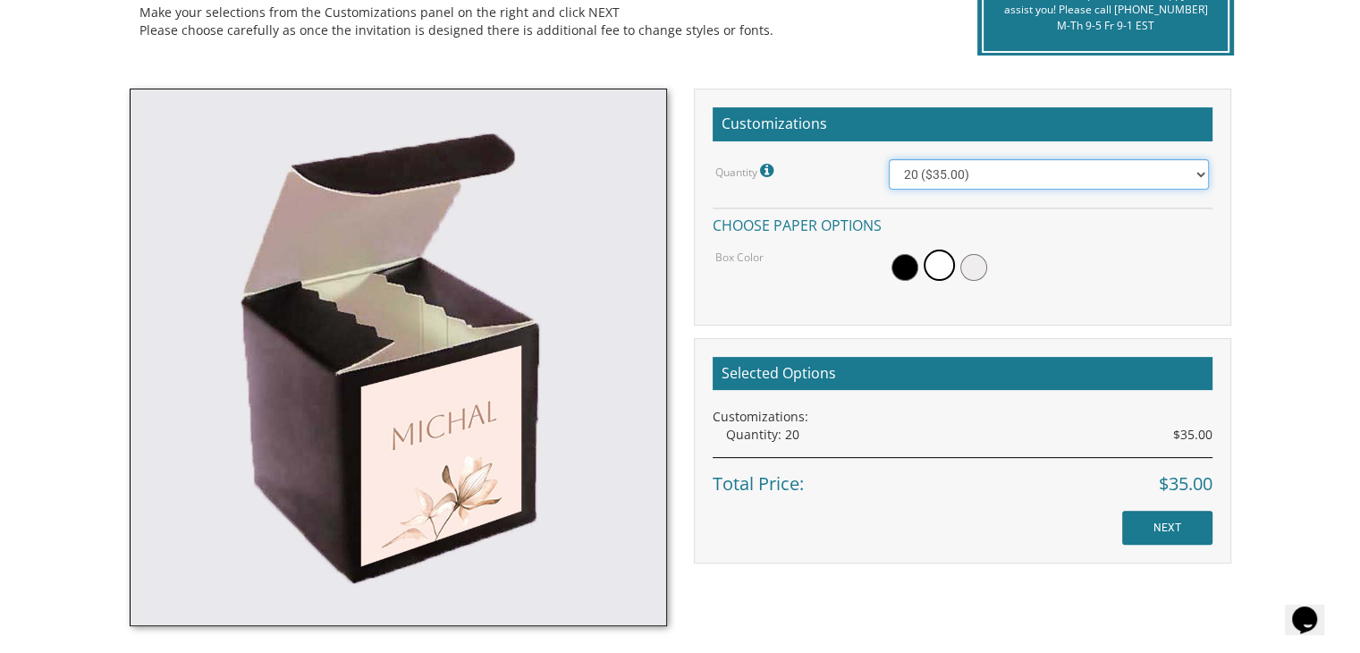
click at [1029, 180] on select "20 ($35.00) 40 ($53.00) 60 ($65.00) 80 ($75.00) 100 ($85.00)" at bounding box center [1049, 174] width 320 height 30
select select "40"
click at [889, 159] on select "20 ($35.00) 40 ($53.00) 60 ($65.00) 80 ($75.00) 100 ($85.00)" at bounding box center [1049, 174] width 320 height 30
click at [1186, 526] on input "NEXT" at bounding box center [1167, 528] width 90 height 34
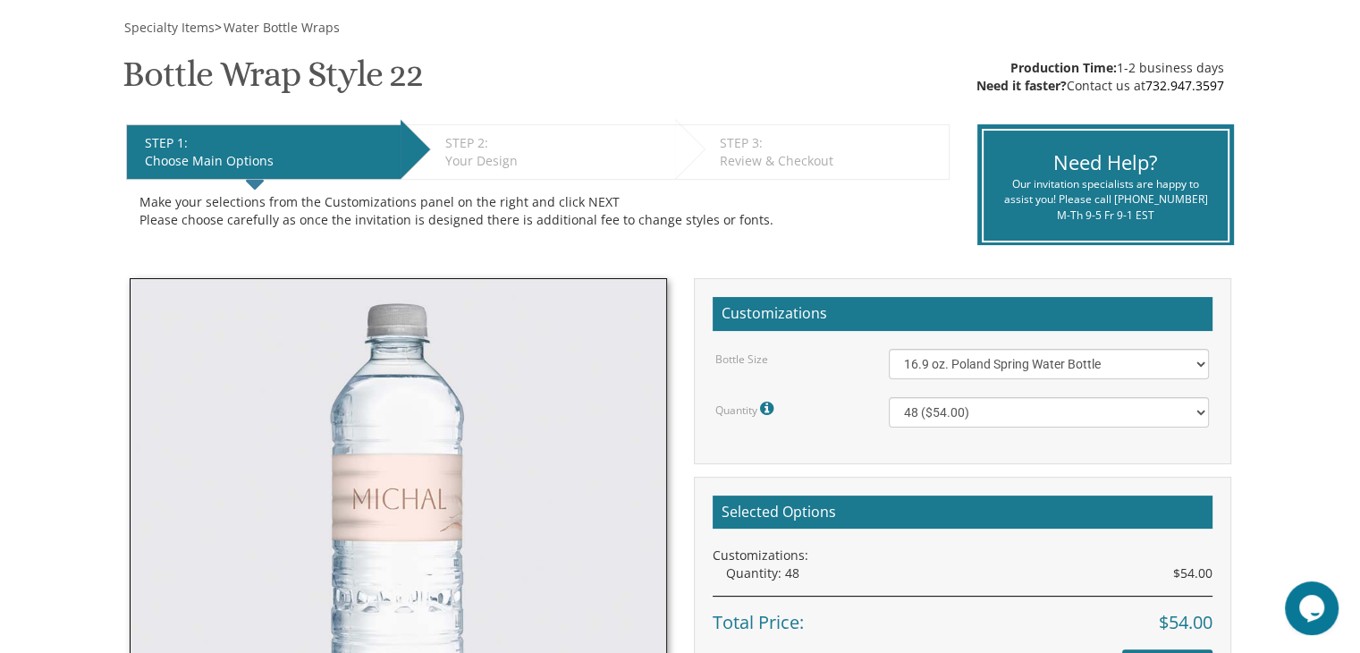
scroll to position [227, 0]
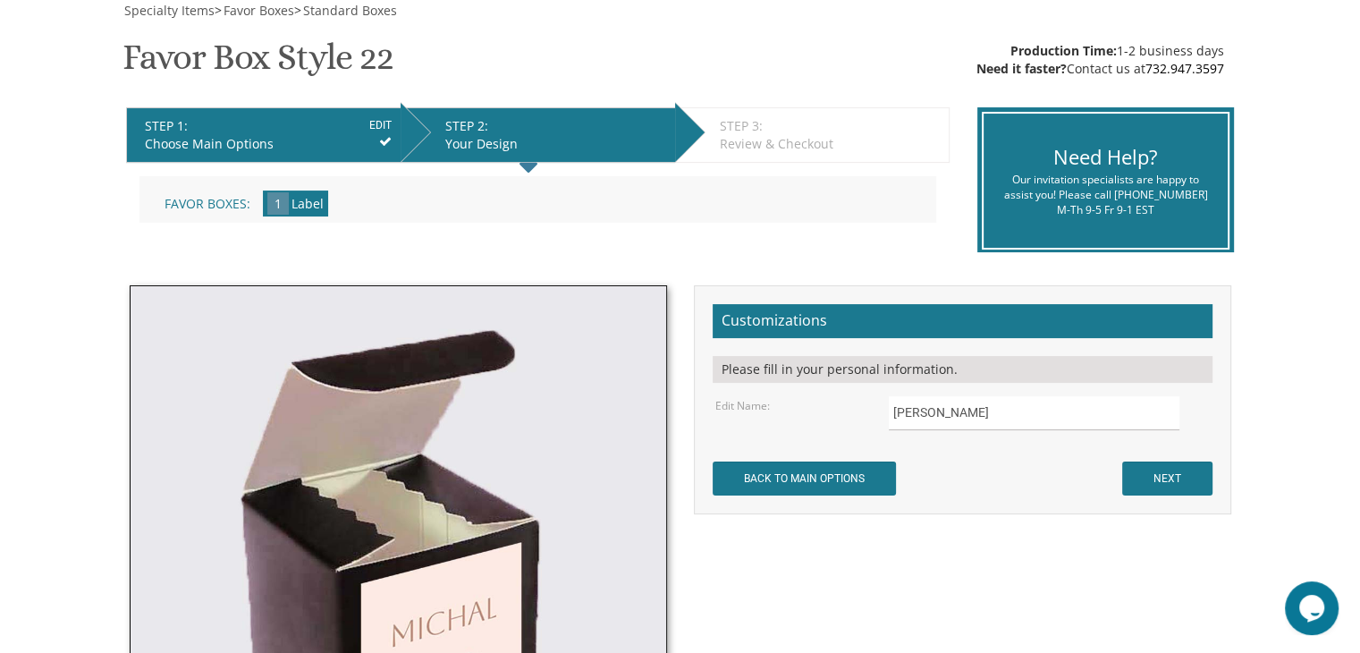
scroll to position [279, 0]
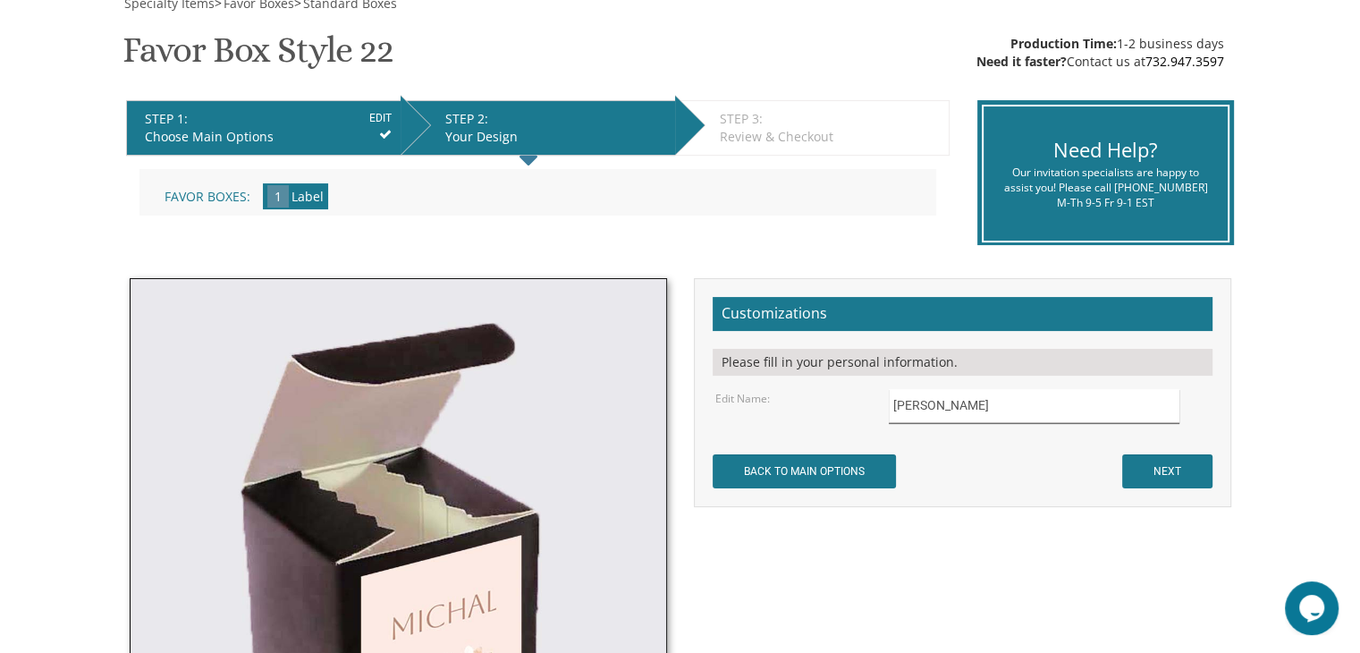
drag, startPoint x: 1002, startPoint y: 402, endPoint x: 810, endPoint y: 412, distance: 192.5
click at [810, 412] on div "Edit Name: Michal" at bounding box center [962, 406] width 520 height 35
type input "Perri"
click at [1159, 462] on input "NEXT" at bounding box center [1167, 471] width 90 height 34
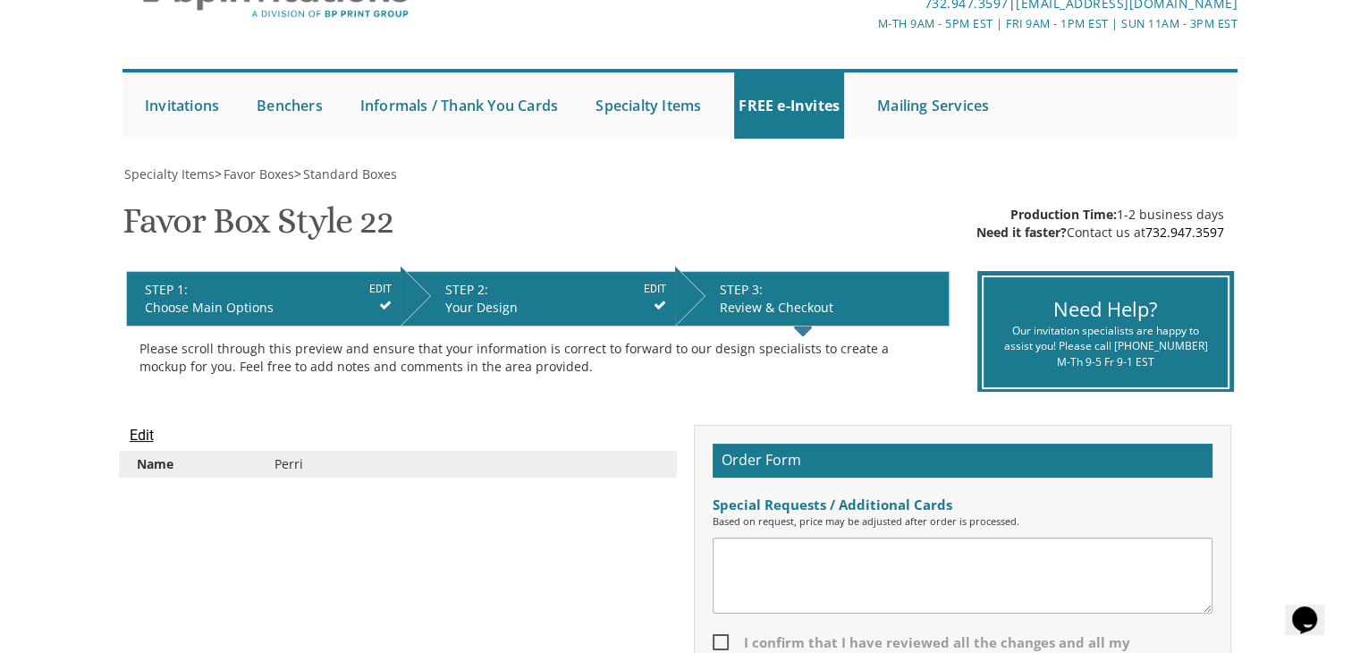
scroll to position [106, 0]
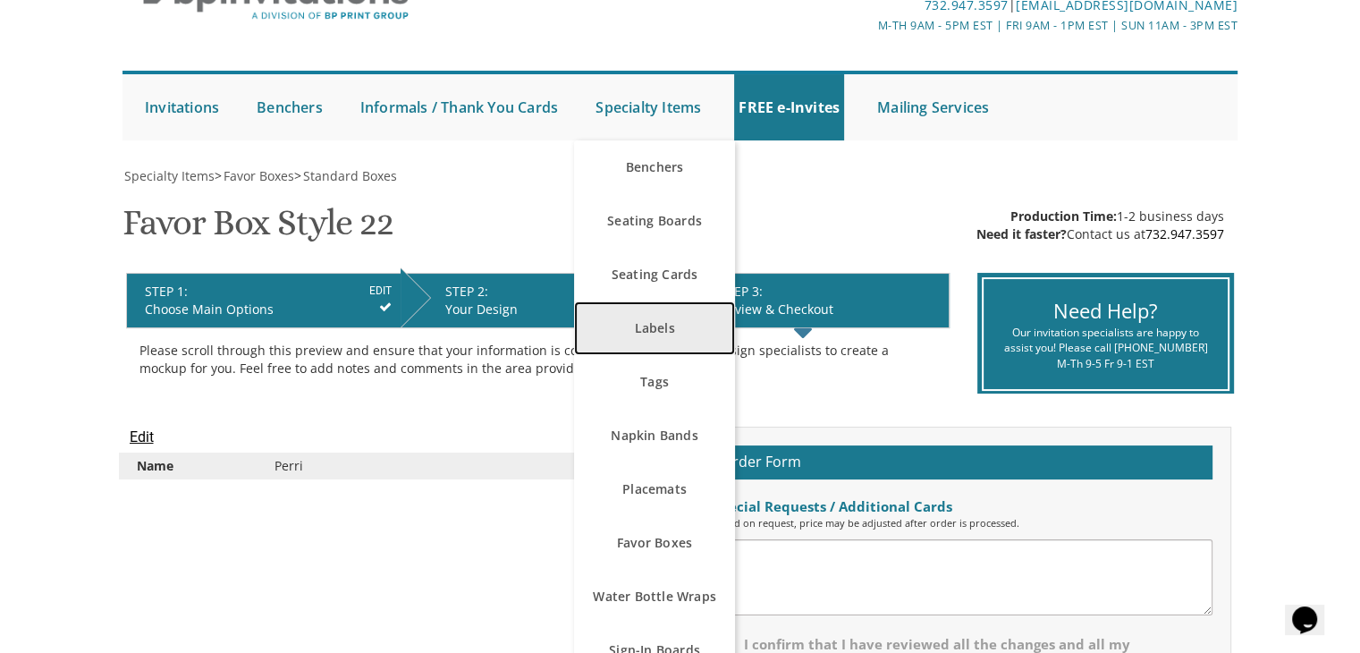
click at [657, 333] on link "Labels" at bounding box center [654, 328] width 161 height 54
click at [650, 334] on link "Labels" at bounding box center [654, 328] width 161 height 54
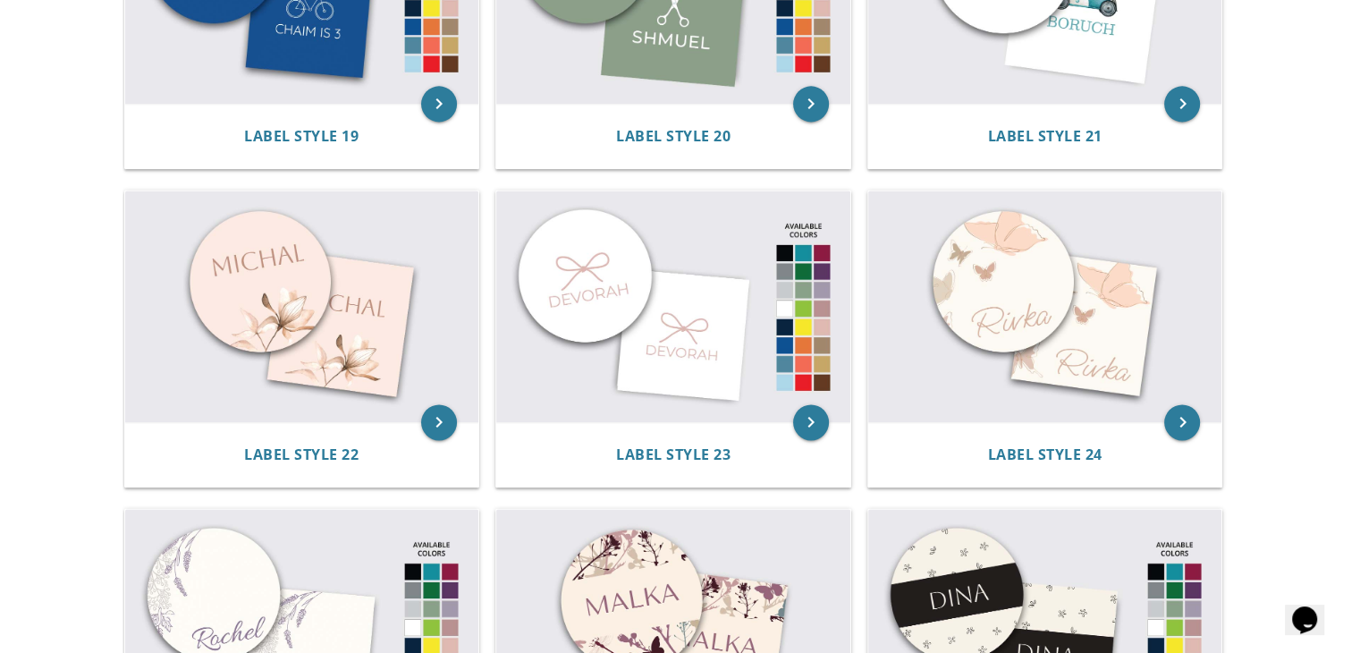
scroll to position [2468, 0]
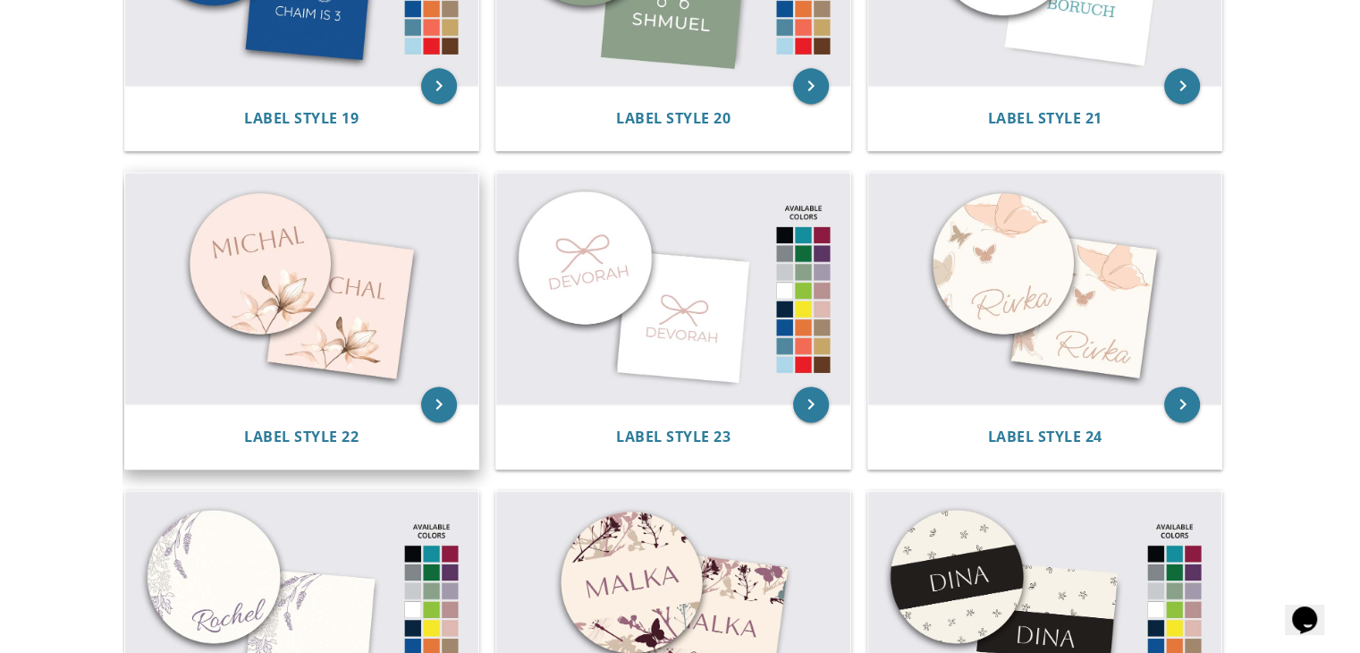
click at [337, 316] on img at bounding box center [302, 289] width 354 height 232
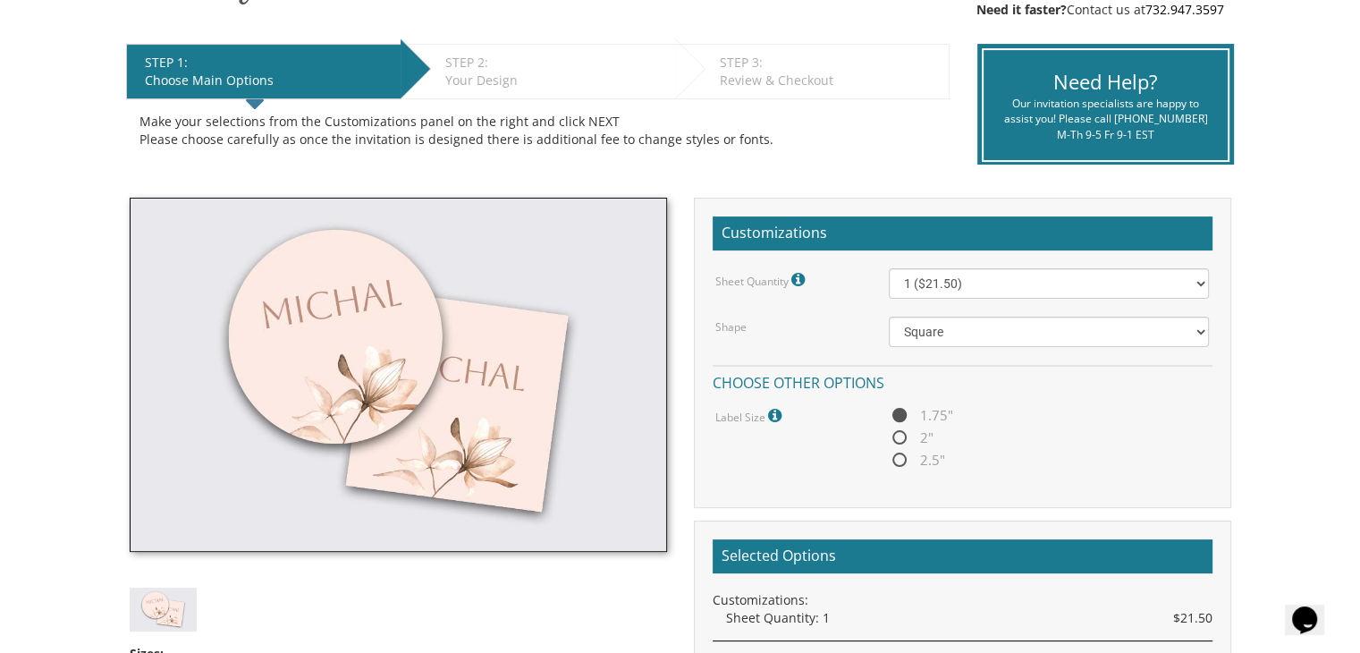
scroll to position [429, 0]
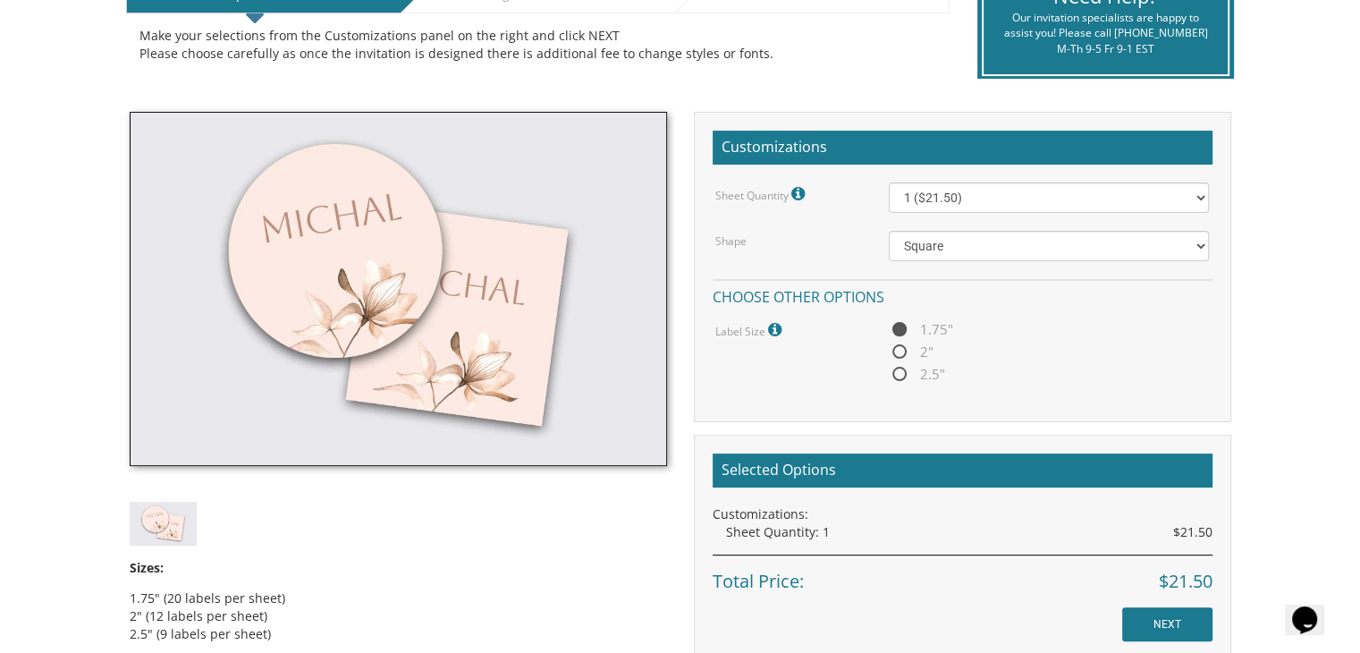
click at [900, 352] on span "2"" at bounding box center [911, 352] width 45 height 22
click at [900, 352] on input "2"" at bounding box center [895, 353] width 12 height 12
radio input "true"
click at [1074, 211] on select "1 ($21.50) 2 ($25.00) 3 ($28.50) 4 ($32.00) 5 ($35.50) 6 ($39.00) 7 ($42.50) 8 …" at bounding box center [1049, 197] width 320 height 30
click at [889, 182] on select "1 ($21.50) 2 ($25.00) 3 ($28.50) 4 ($32.00) 5 ($35.50) 6 ($39.00) 7 ($42.50) 8 …" at bounding box center [1049, 197] width 320 height 30
